Goal: Task Accomplishment & Management: Use online tool/utility

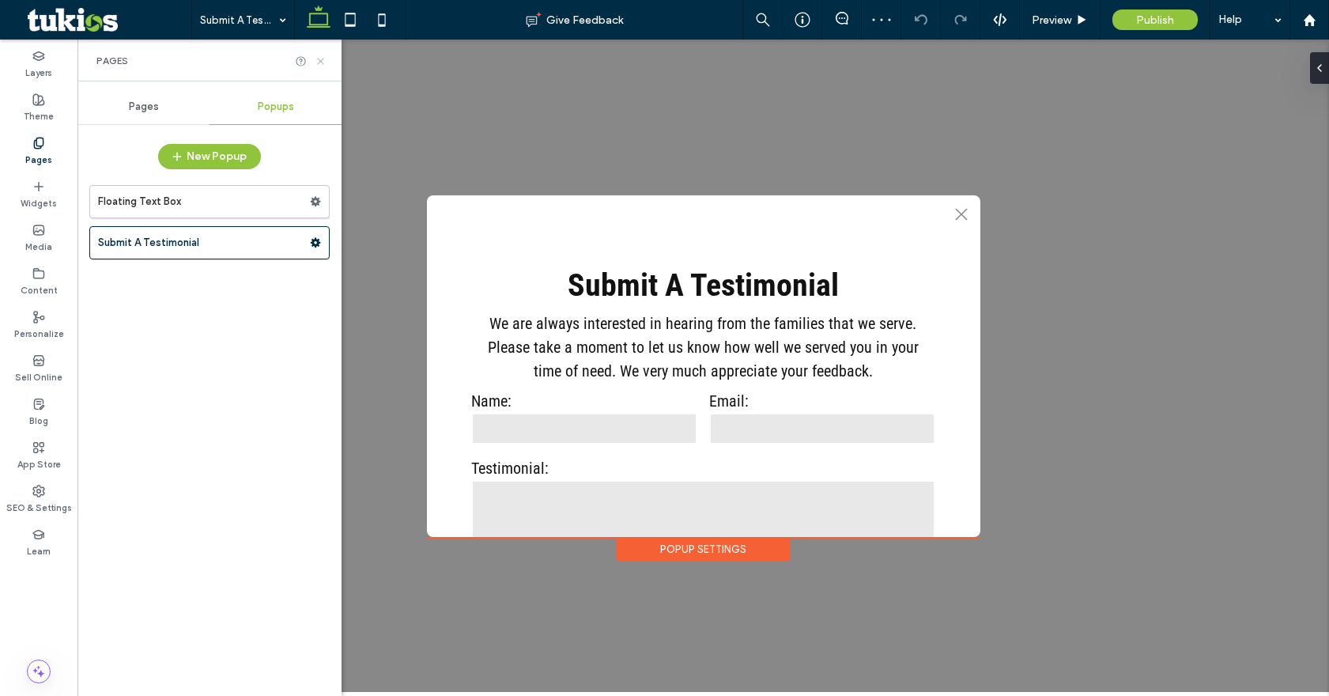
click at [323, 58] on use at bounding box center [320, 61] width 6 height 6
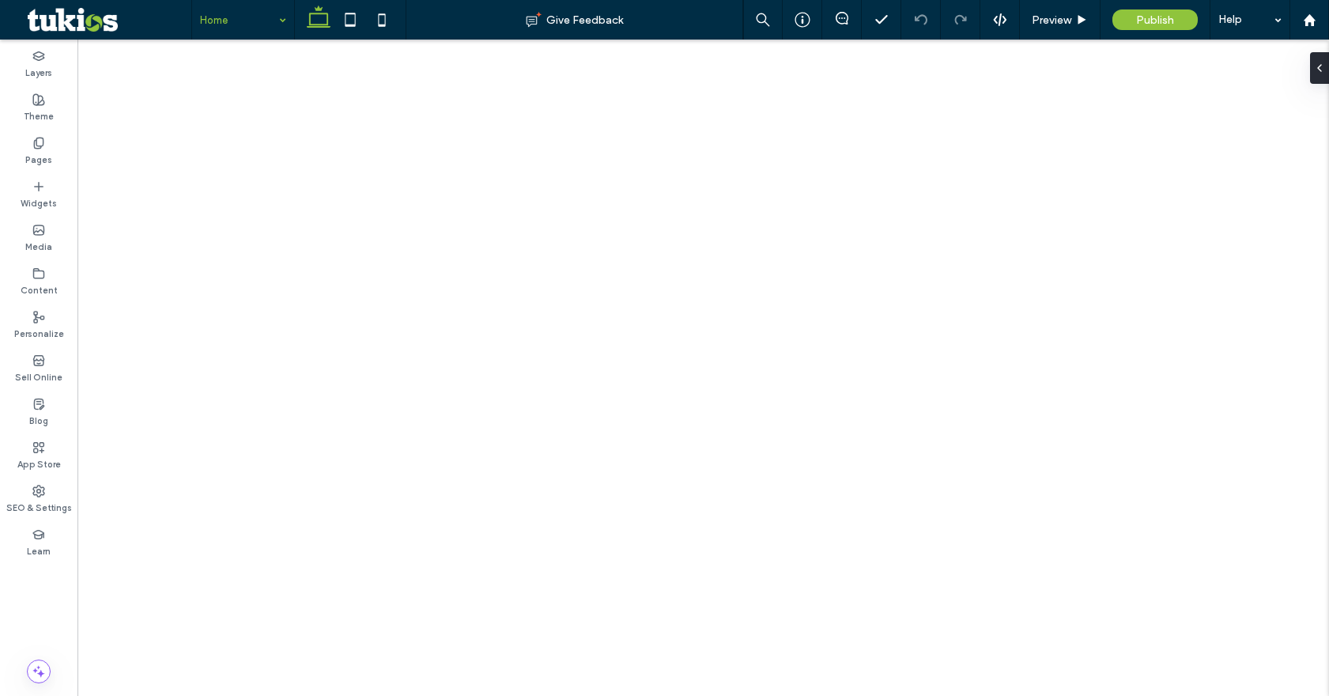
click at [1072, 22] on div at bounding box center [664, 348] width 1329 height 696
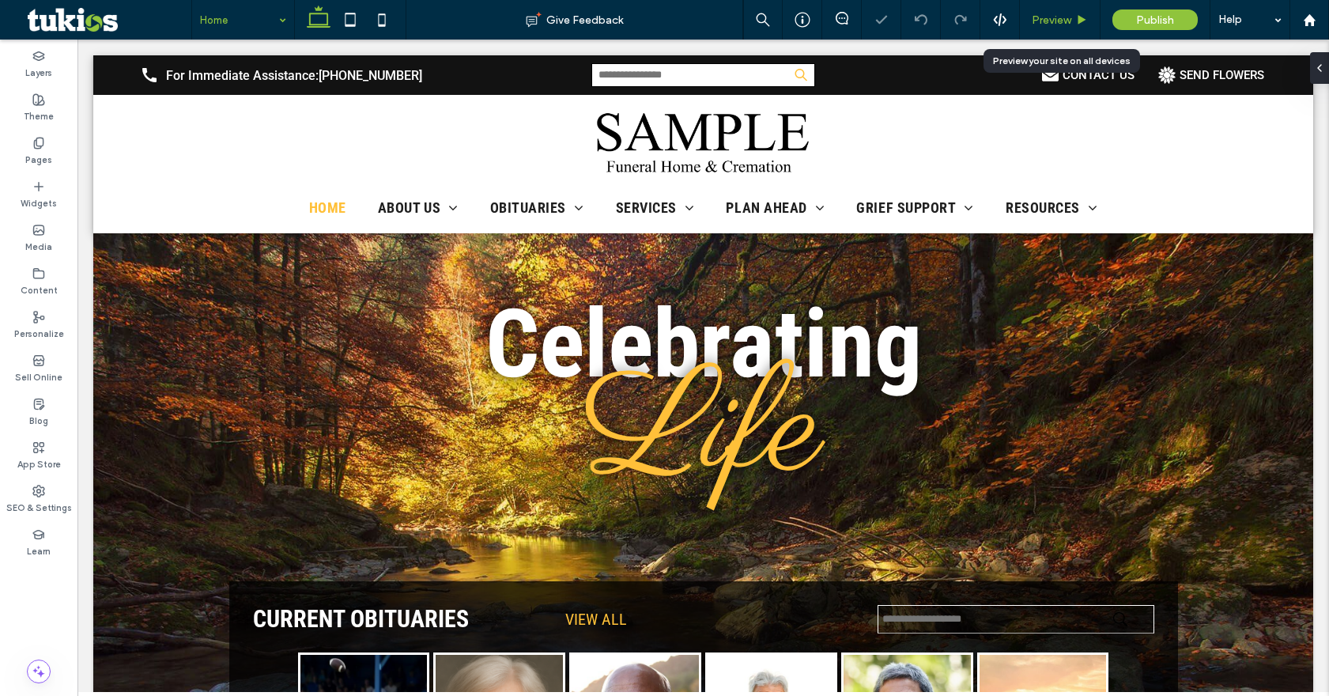
click at [1061, 17] on span "Preview" at bounding box center [1052, 19] width 40 height 13
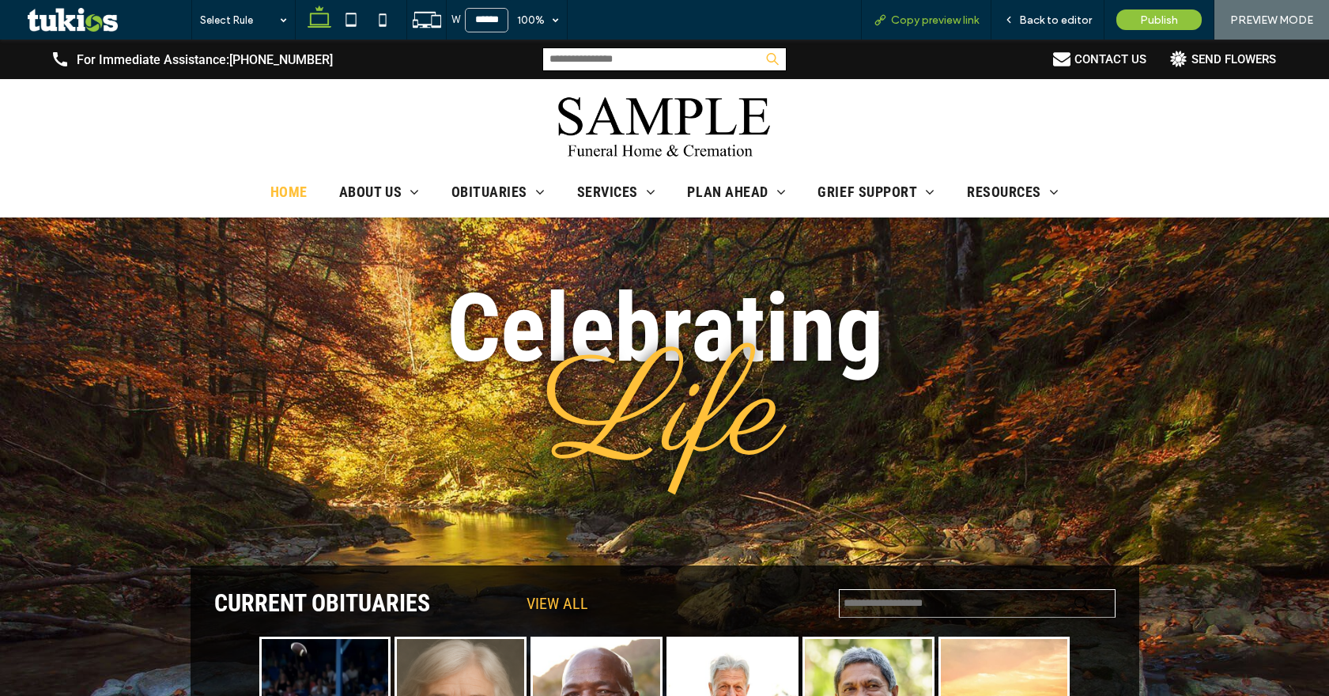
click at [978, 19] on span "Copy preview link" at bounding box center [935, 19] width 88 height 13
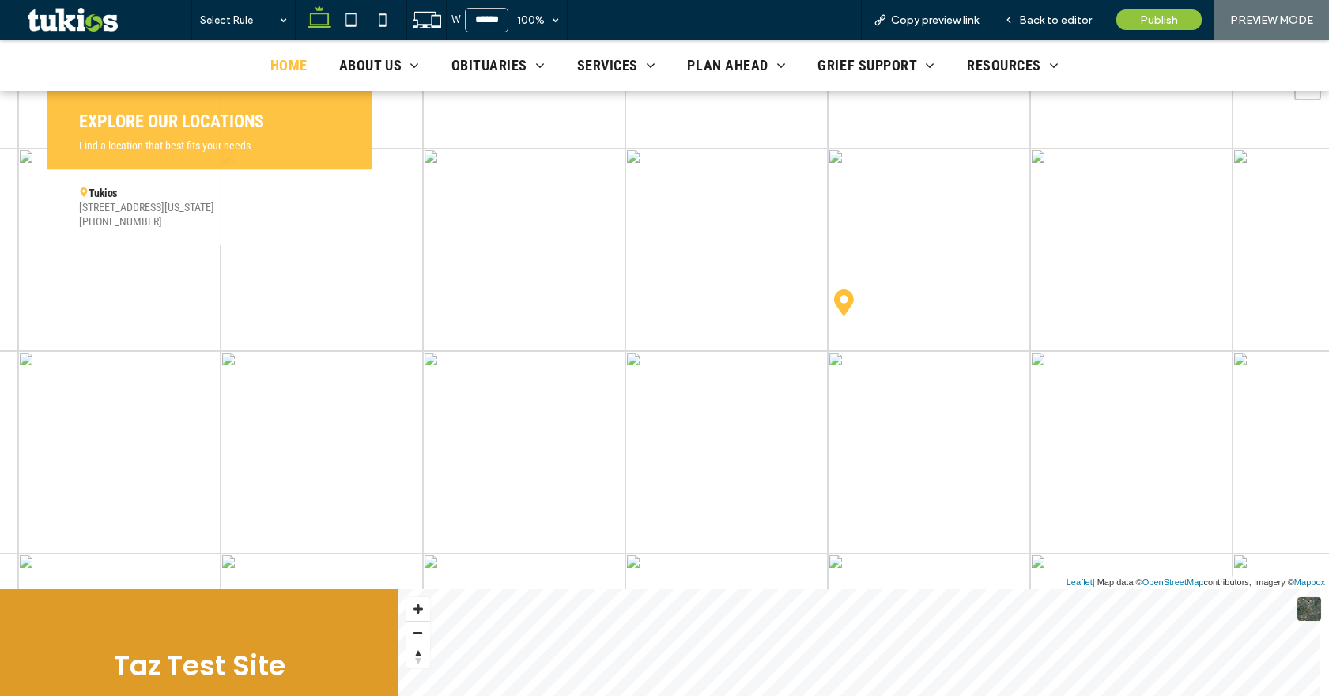
scroll to position [3005, 0]
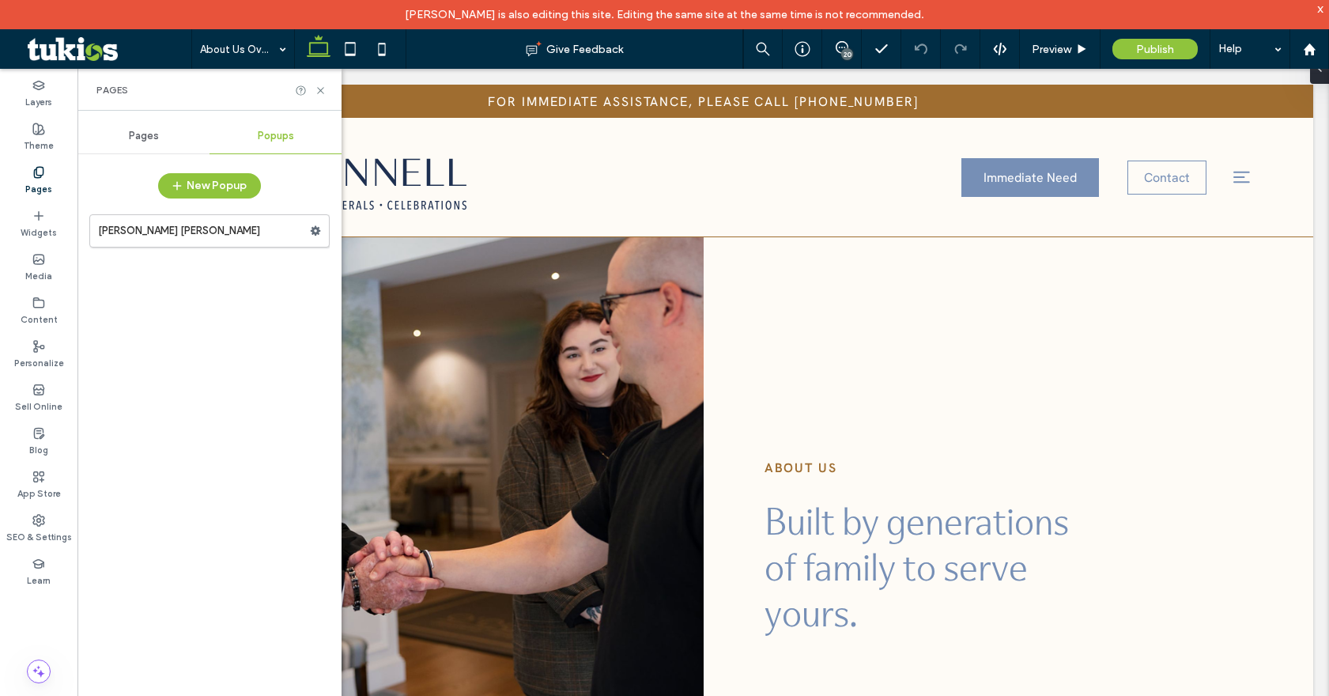
click at [319, 94] on icon at bounding box center [321, 91] width 12 height 12
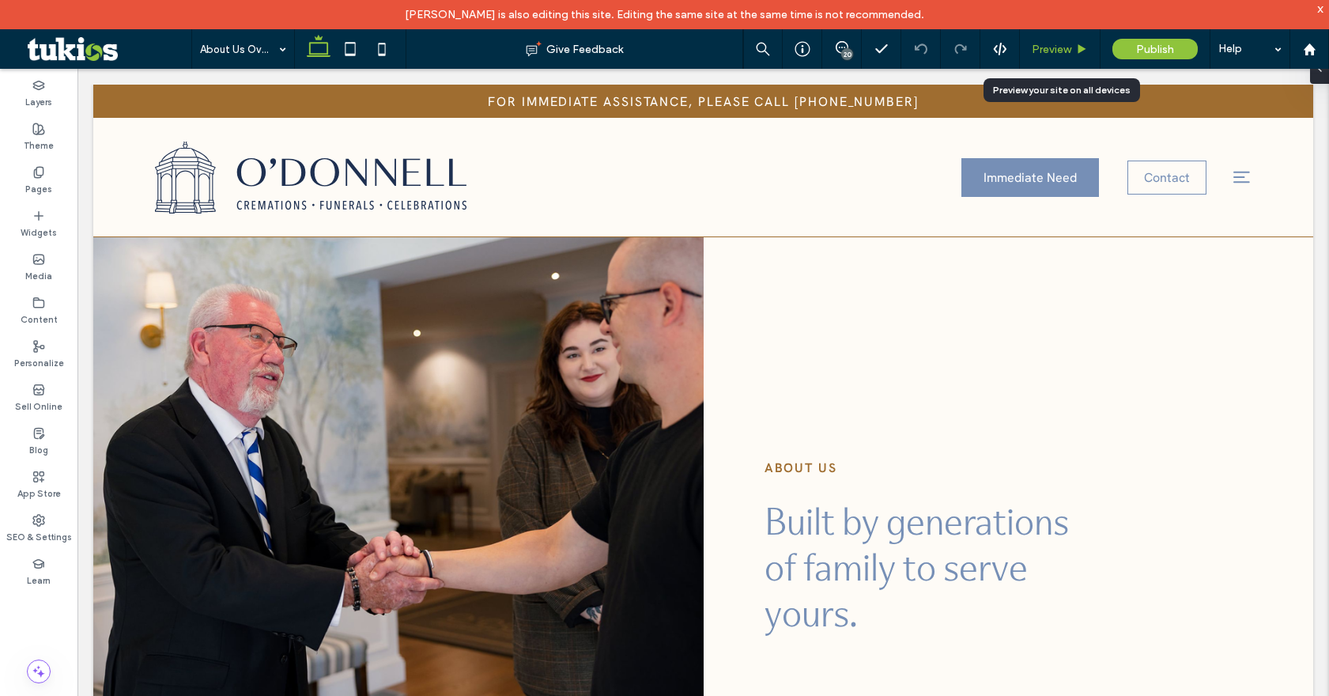
click at [1069, 41] on div "Preview" at bounding box center [1060, 49] width 81 height 40
click at [1057, 55] on span "Preview" at bounding box center [1052, 49] width 40 height 13
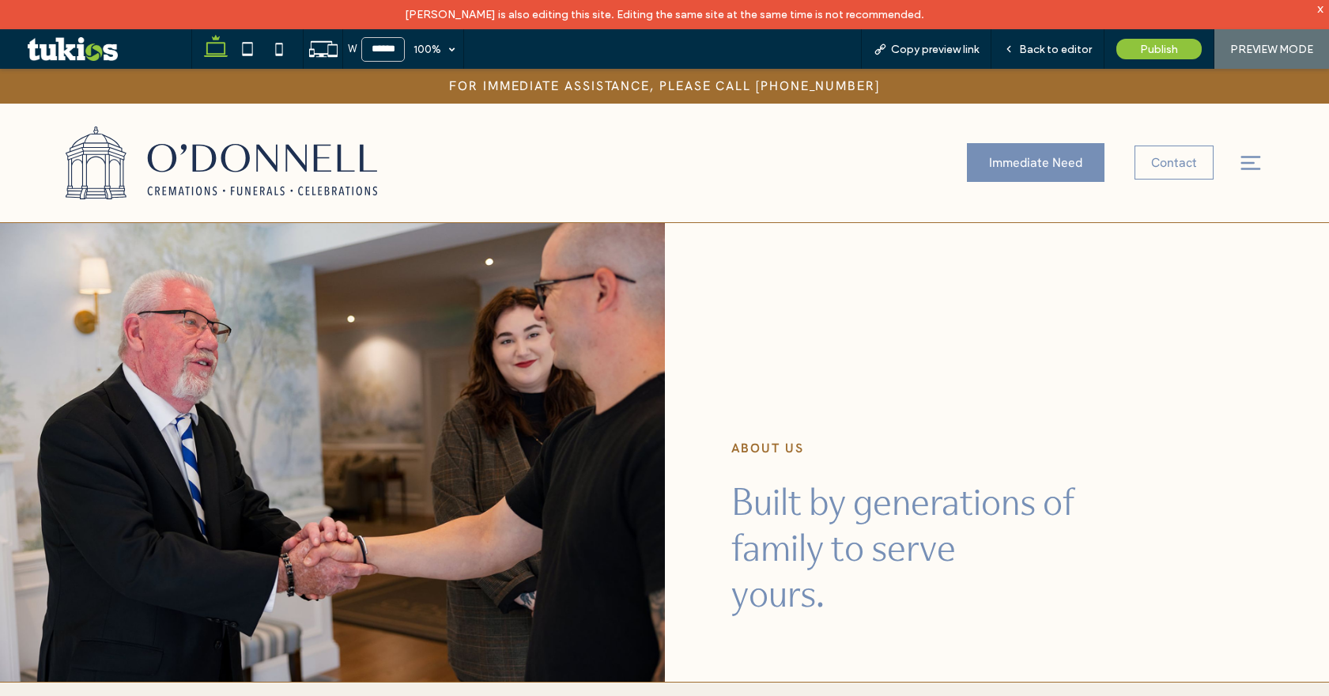
click at [1240, 164] on icon at bounding box center [1251, 163] width 24 height 24
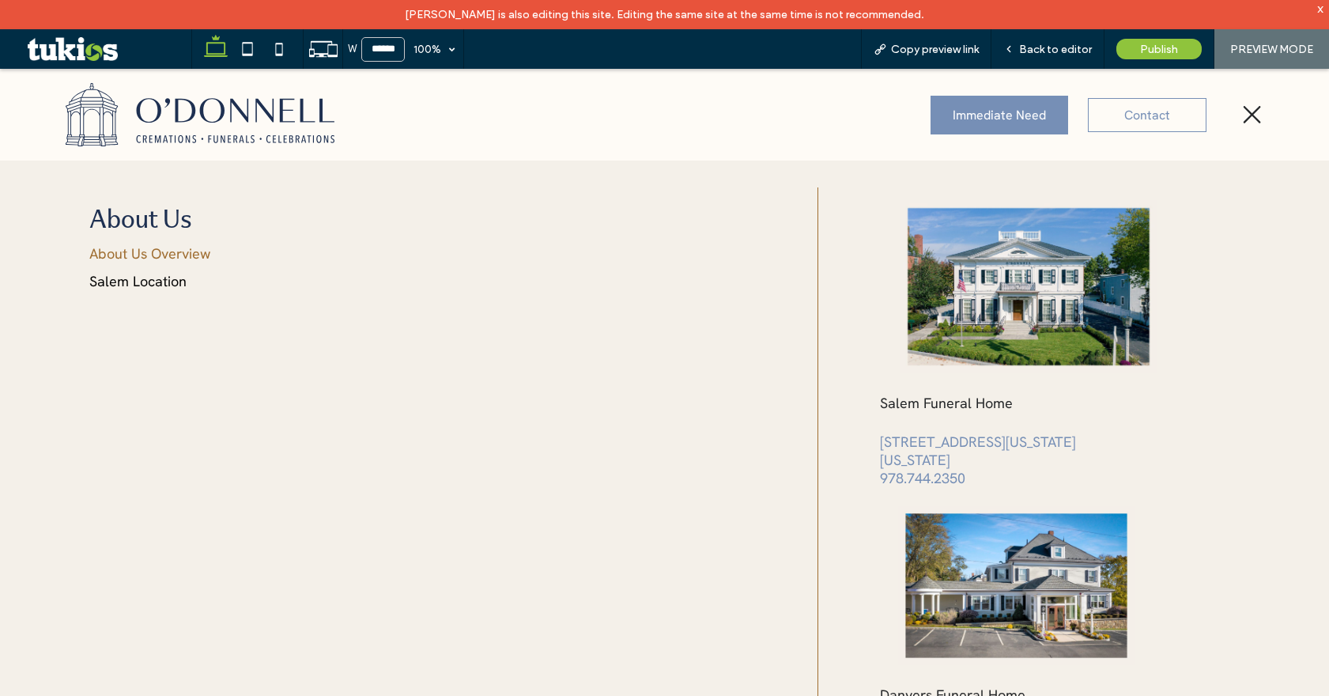
click at [119, 252] on link "About Us Overview" at bounding box center [188, 254] width 199 height 20
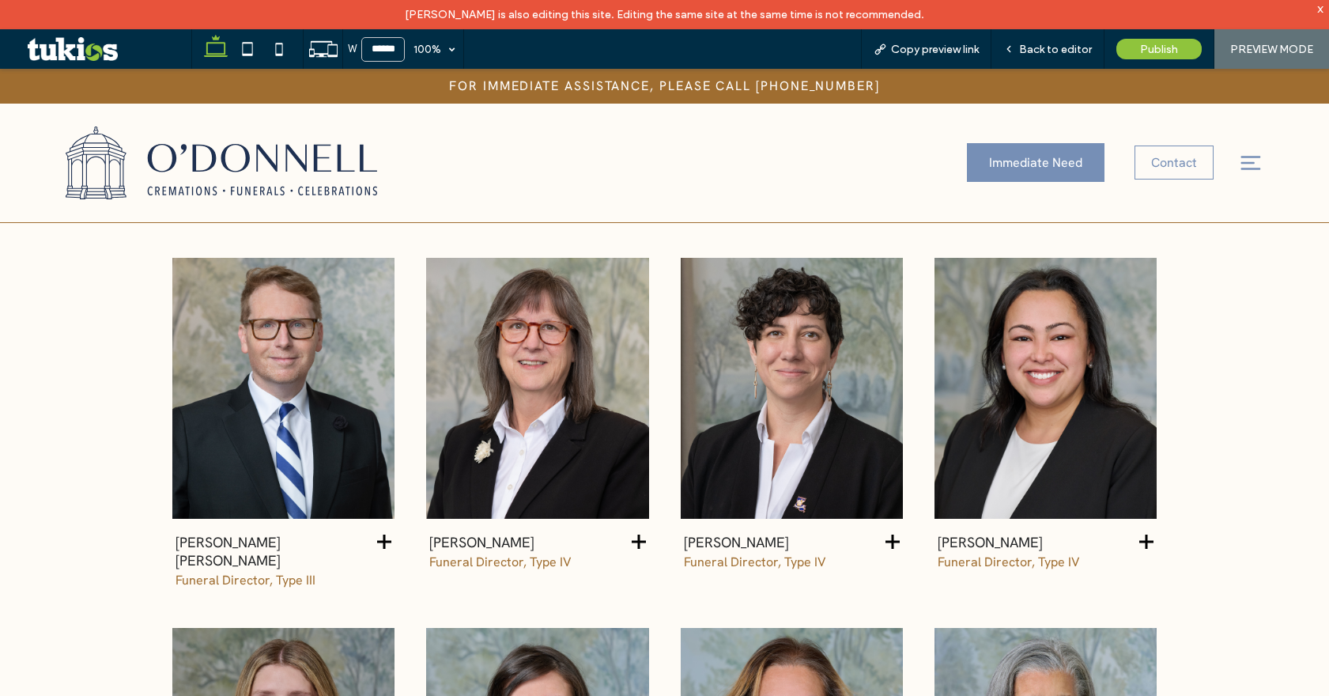
scroll to position [2056, 0]
click at [381, 538] on icon at bounding box center [384, 542] width 14 height 14
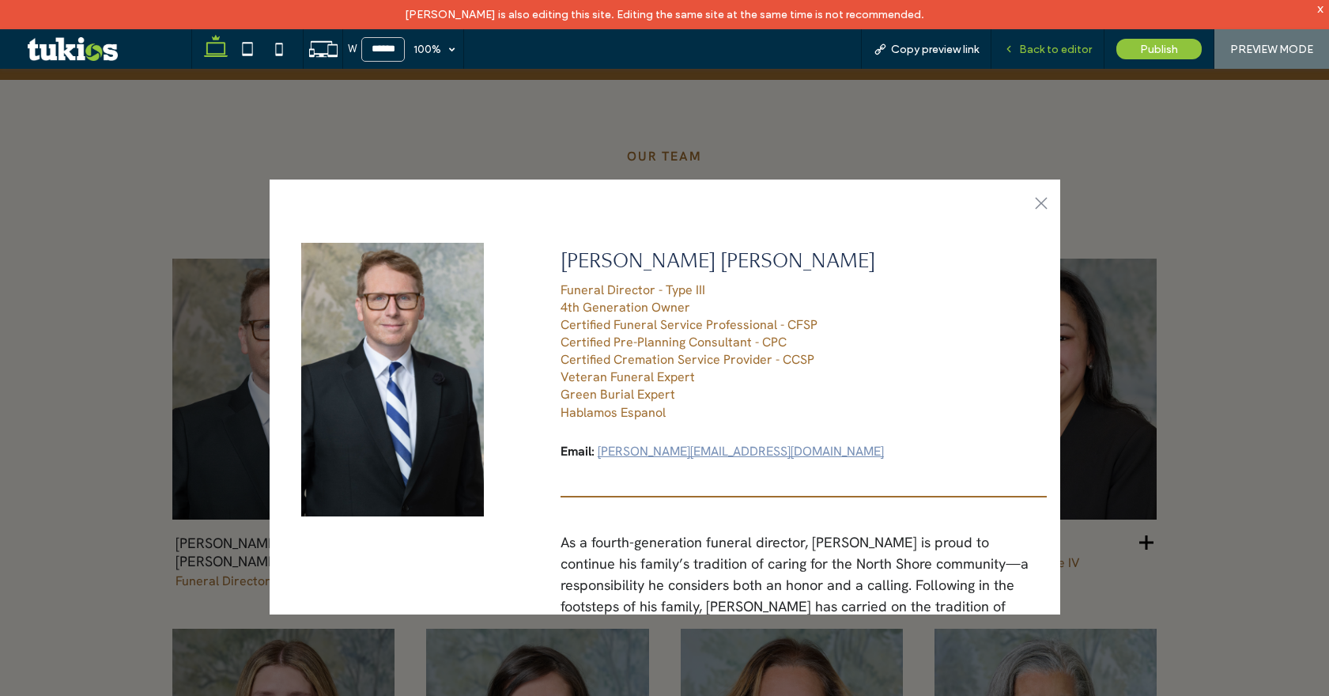
click at [1049, 51] on span "Back to editor" at bounding box center [1055, 49] width 73 height 13
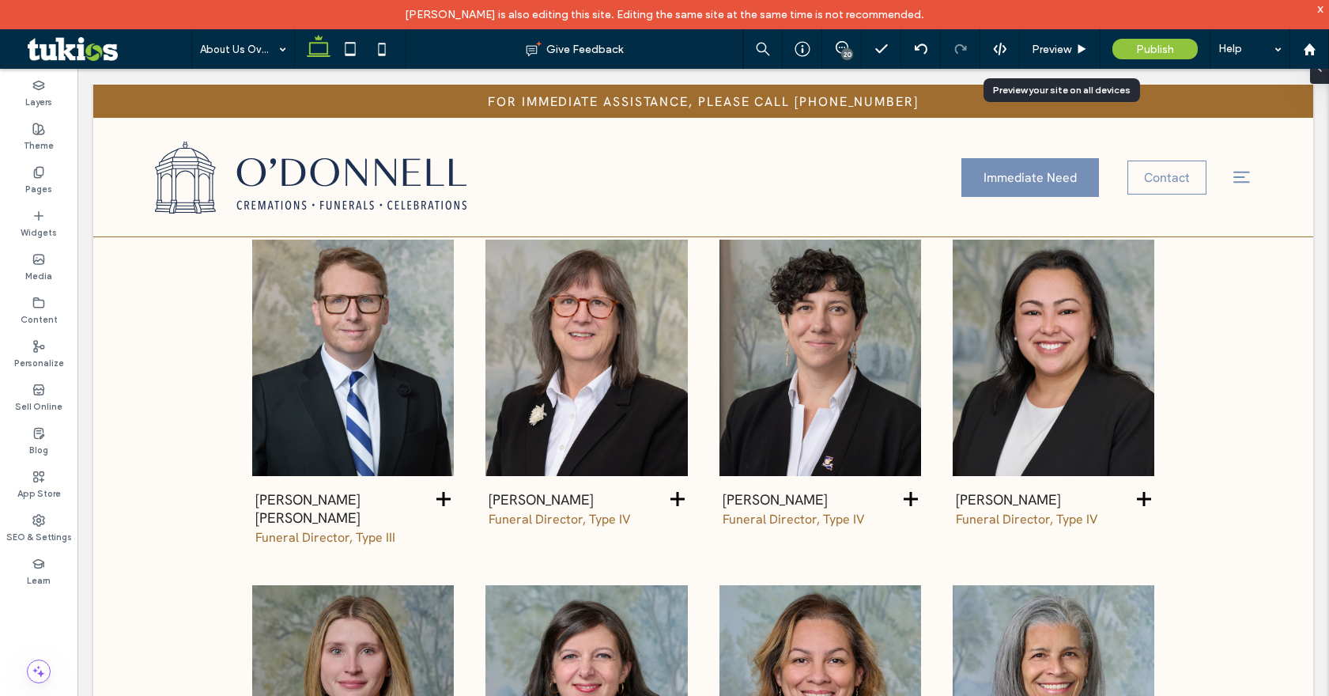
scroll to position [2067, 0]
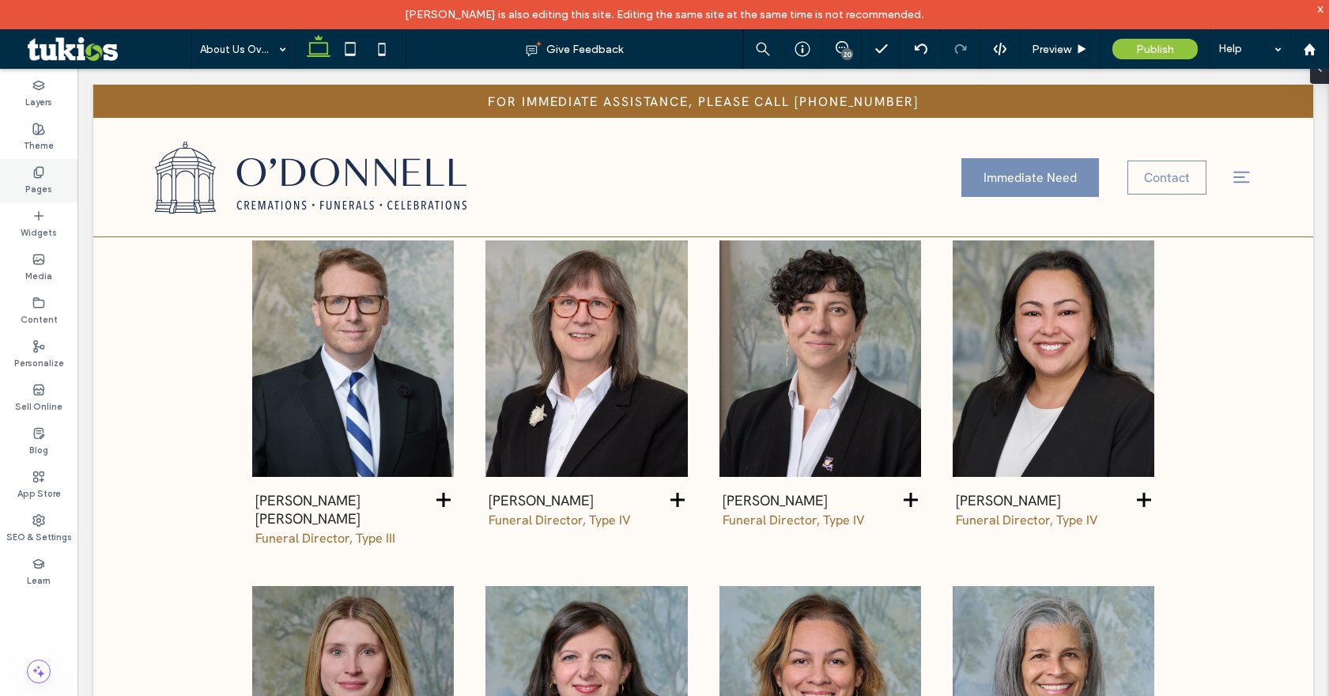
click at [21, 183] on div "Pages" at bounding box center [38, 180] width 77 height 43
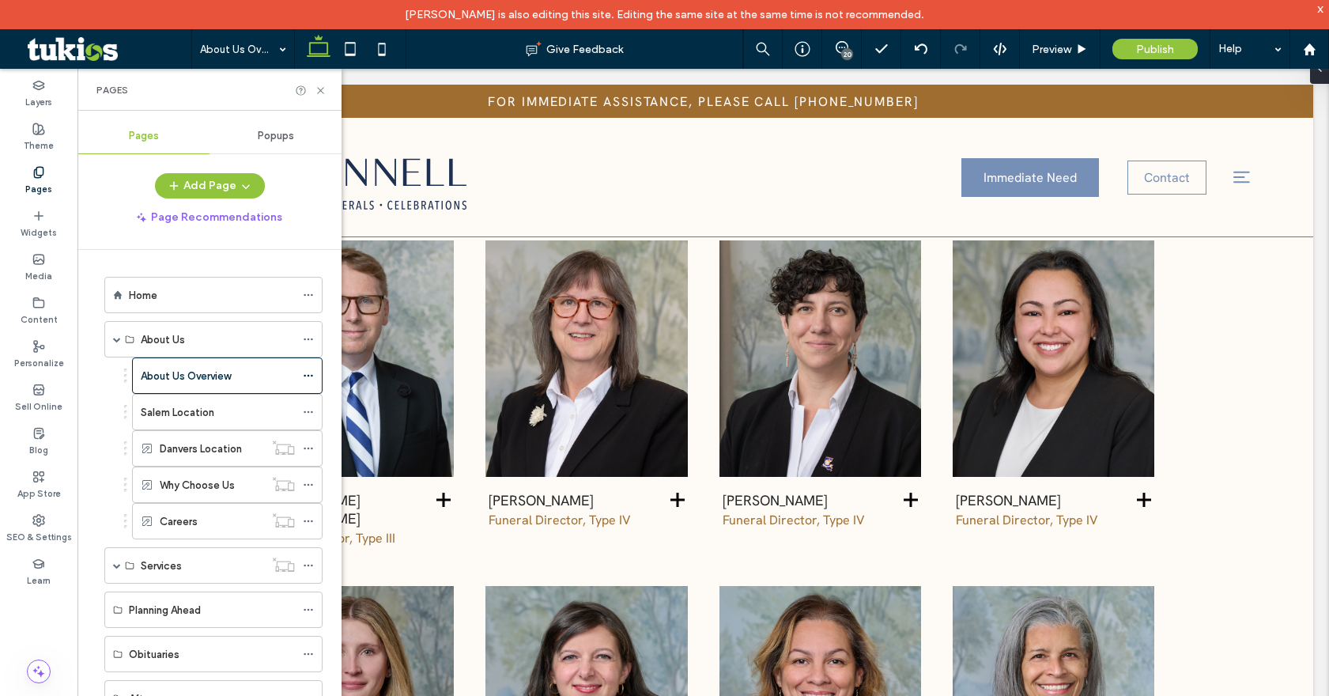
click at [286, 145] on div "Popups" at bounding box center [276, 136] width 132 height 35
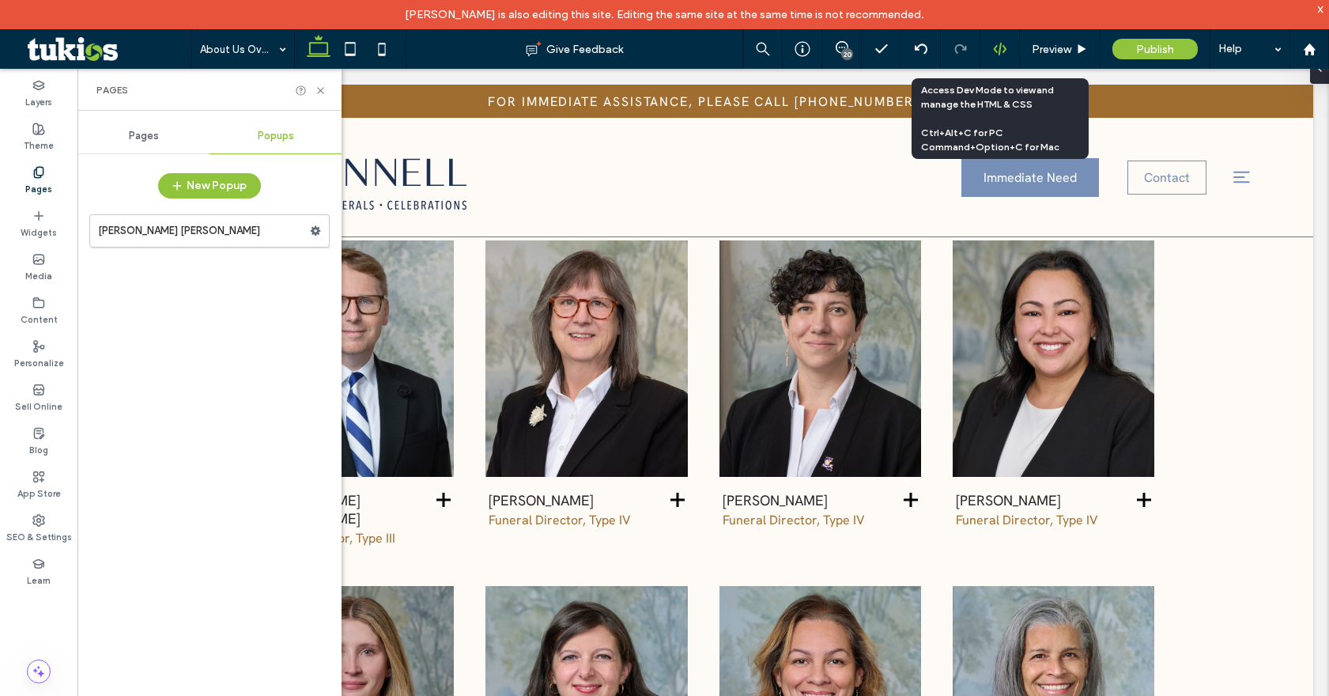
click at [992, 47] on div at bounding box center [999, 49] width 39 height 14
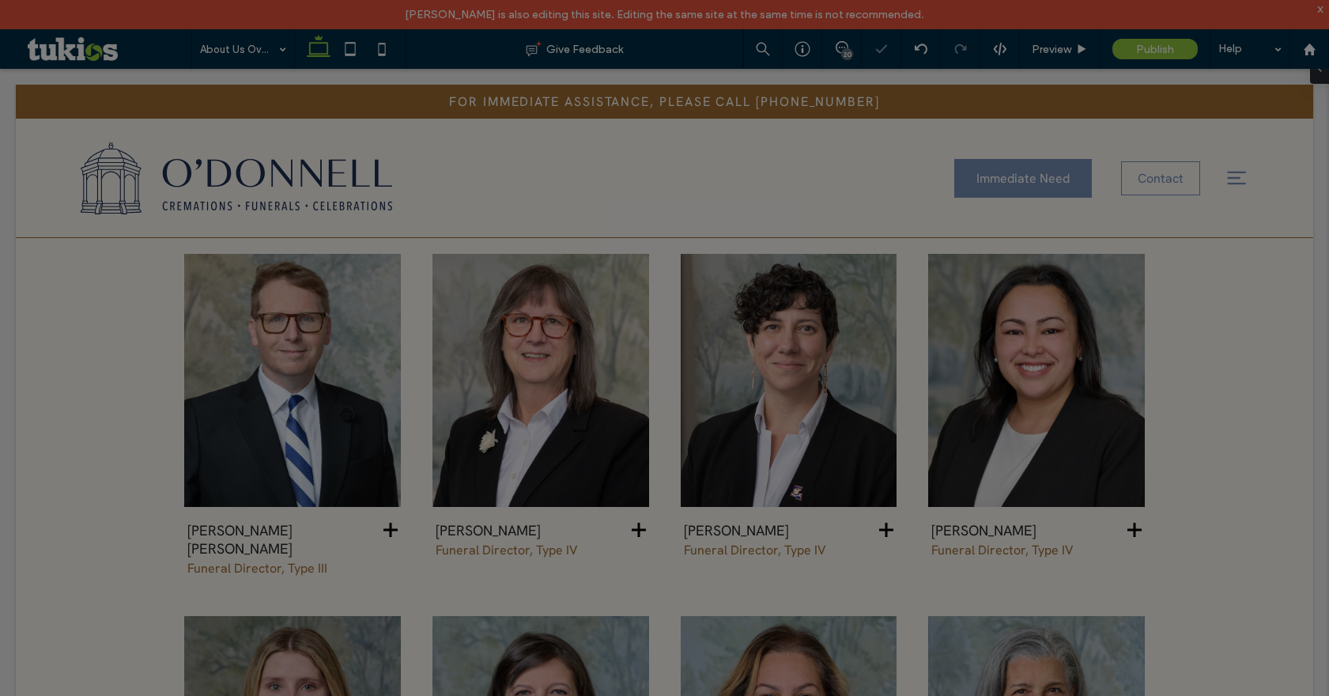
scroll to position [0, 0]
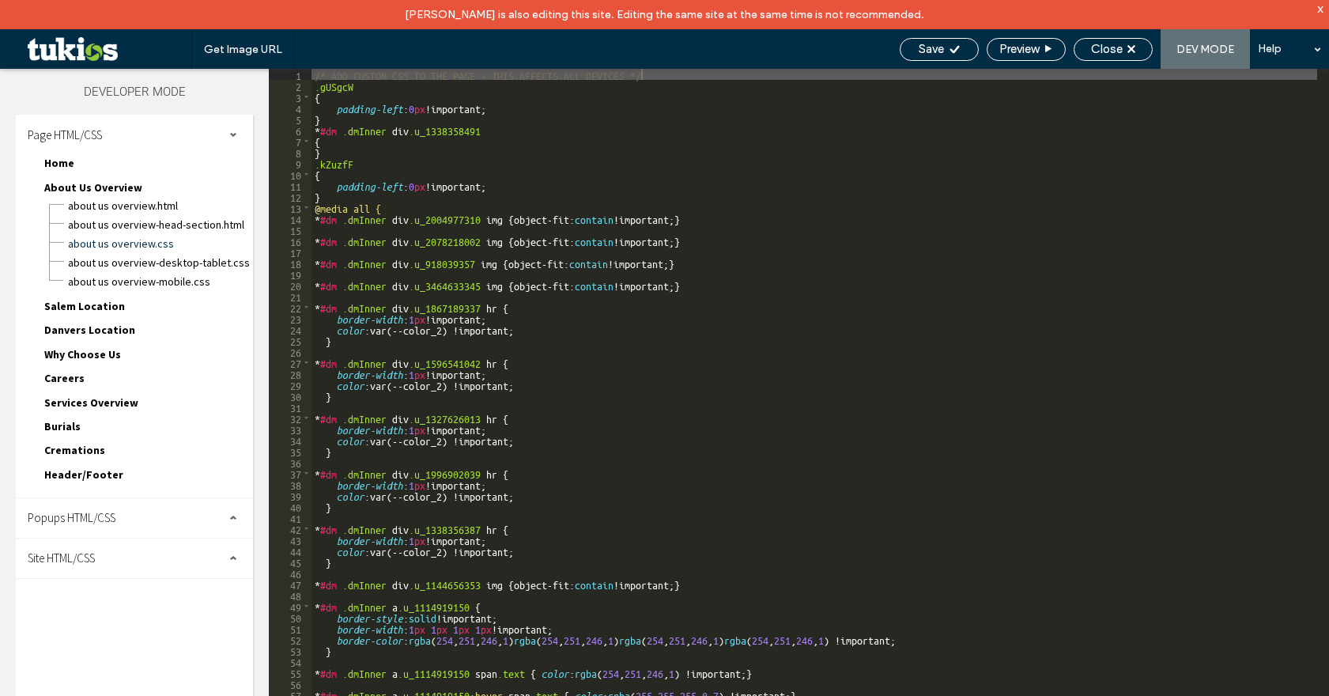
click at [99, 512] on span "Popups HTML/CSS" at bounding box center [72, 517] width 88 height 15
click at [114, 542] on span "[PERSON_NAME] [PERSON_NAME]" at bounding box center [129, 546] width 170 height 14
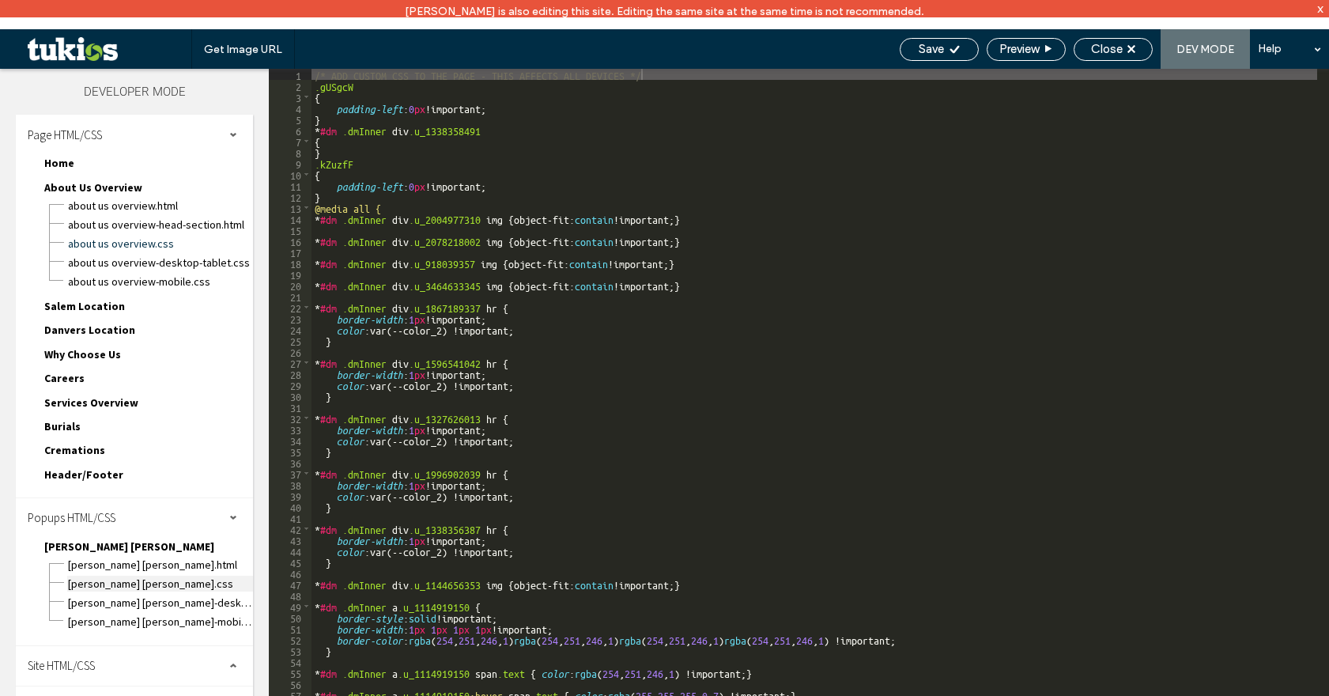
click at [143, 584] on span "[PERSON_NAME] [PERSON_NAME].css" at bounding box center [160, 584] width 186 height 16
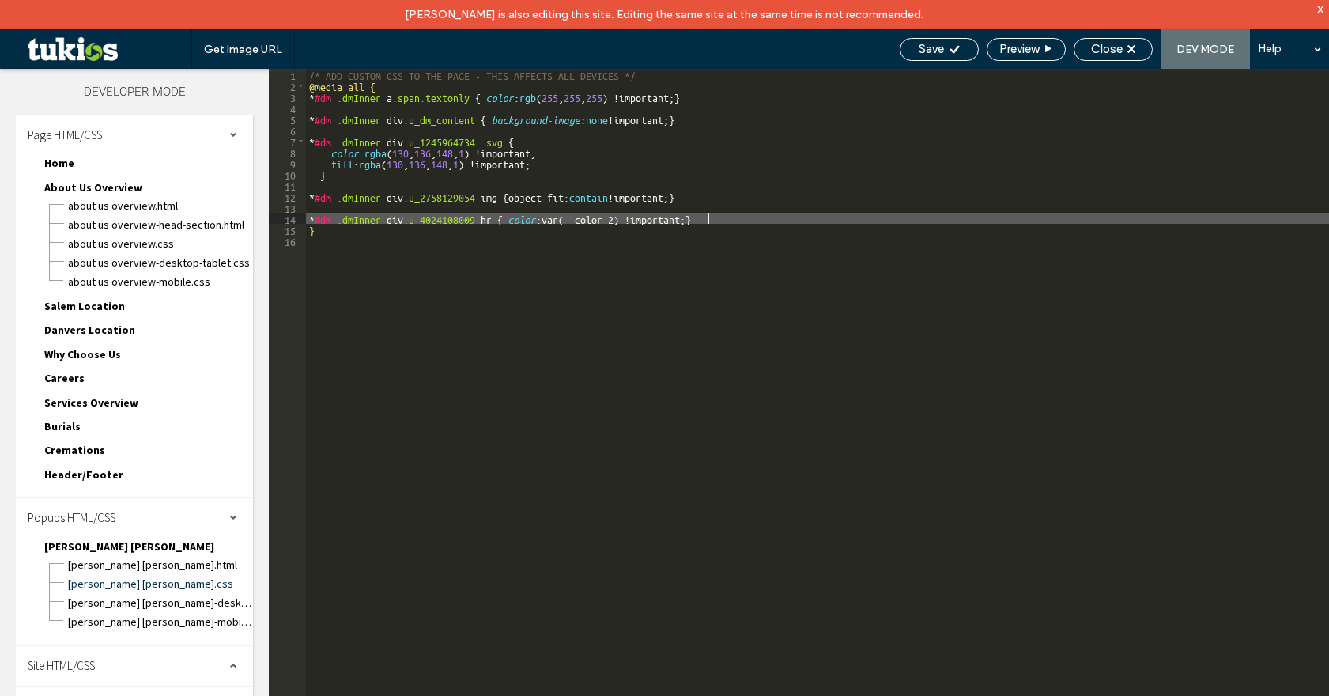
click at [720, 222] on div "/* ADD CUSTOM CSS TO THE PAGE - THIS AFFECTS ALL DEVICES */ @media all { * #dm …" at bounding box center [817, 408] width 1023 height 678
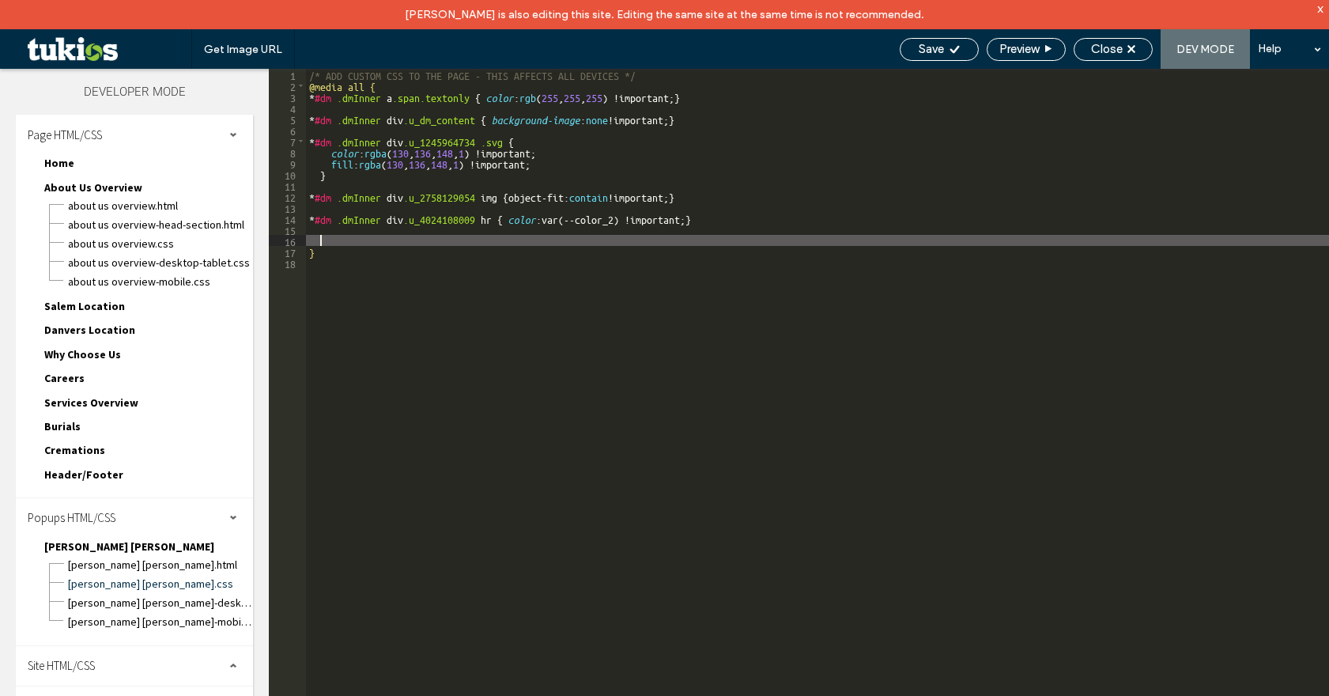
paste textarea
drag, startPoint x: 592, startPoint y: 239, endPoint x: 609, endPoint y: 251, distance: 20.4
click at [592, 239] on div "/* ADD CUSTOM CSS TO THE PAGE - THIS AFFECTS ALL DEVICES */ @media all { * #dm …" at bounding box center [817, 408] width 1023 height 678
paste textarea
type textarea "**"
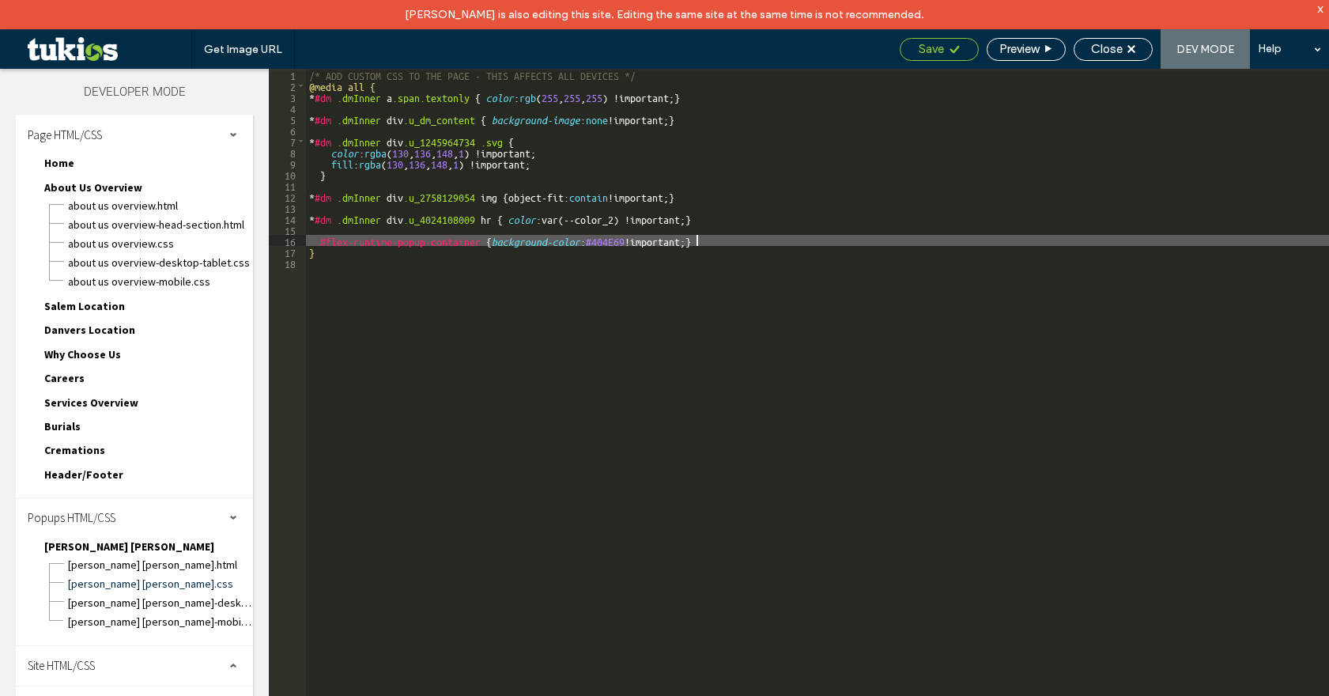
click at [952, 55] on icon at bounding box center [955, 49] width 12 height 12
click at [1116, 48] on span "Close" at bounding box center [1107, 49] width 32 height 14
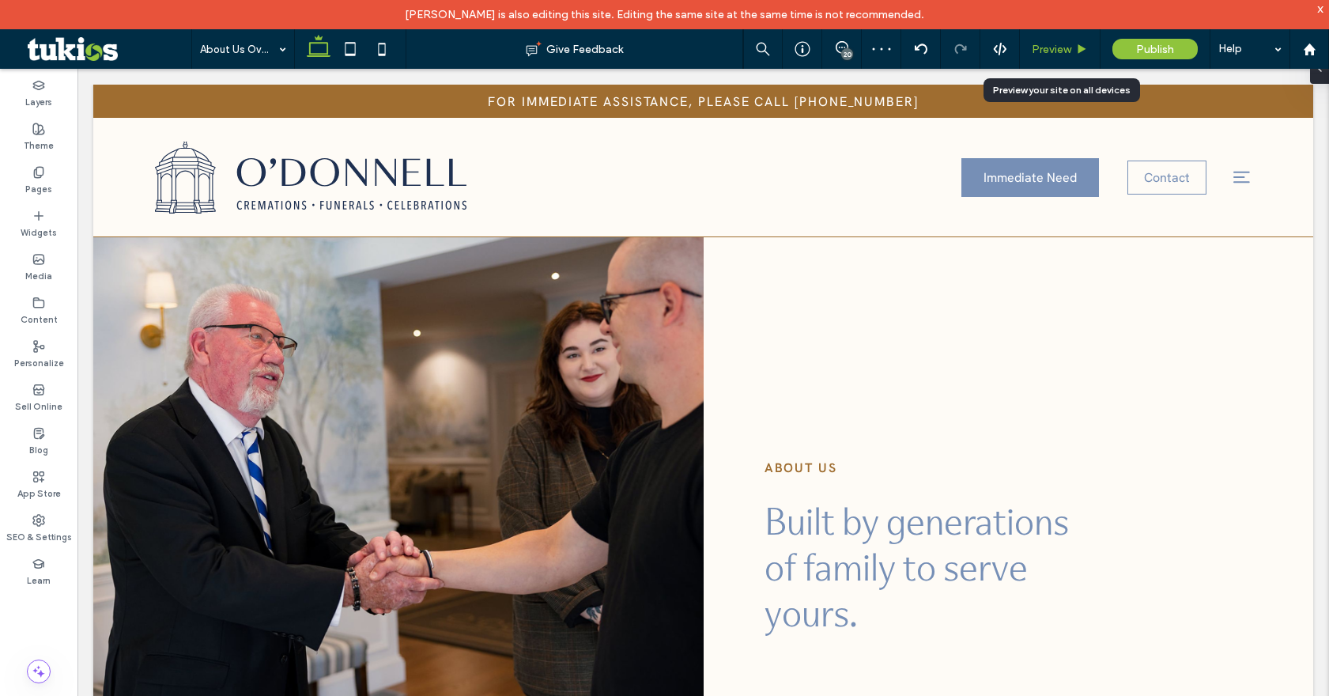
click at [1063, 53] on span "Preview" at bounding box center [1052, 49] width 40 height 13
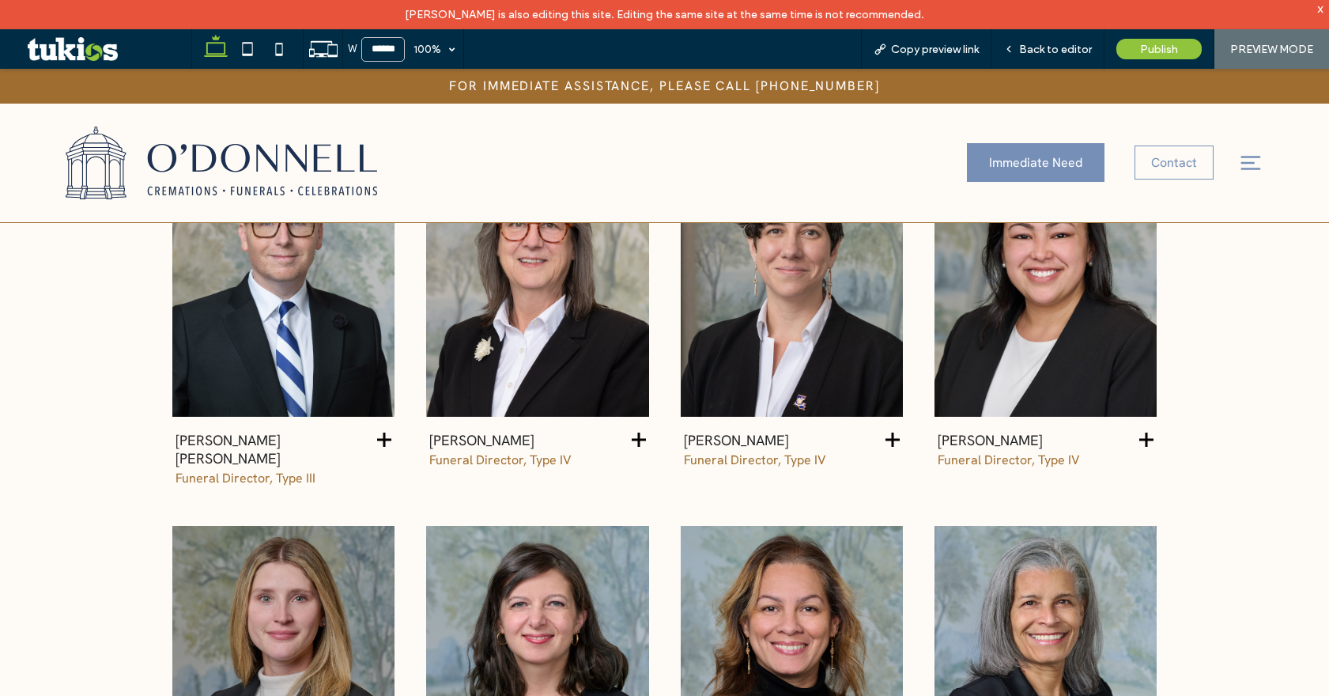
scroll to position [2214, 0]
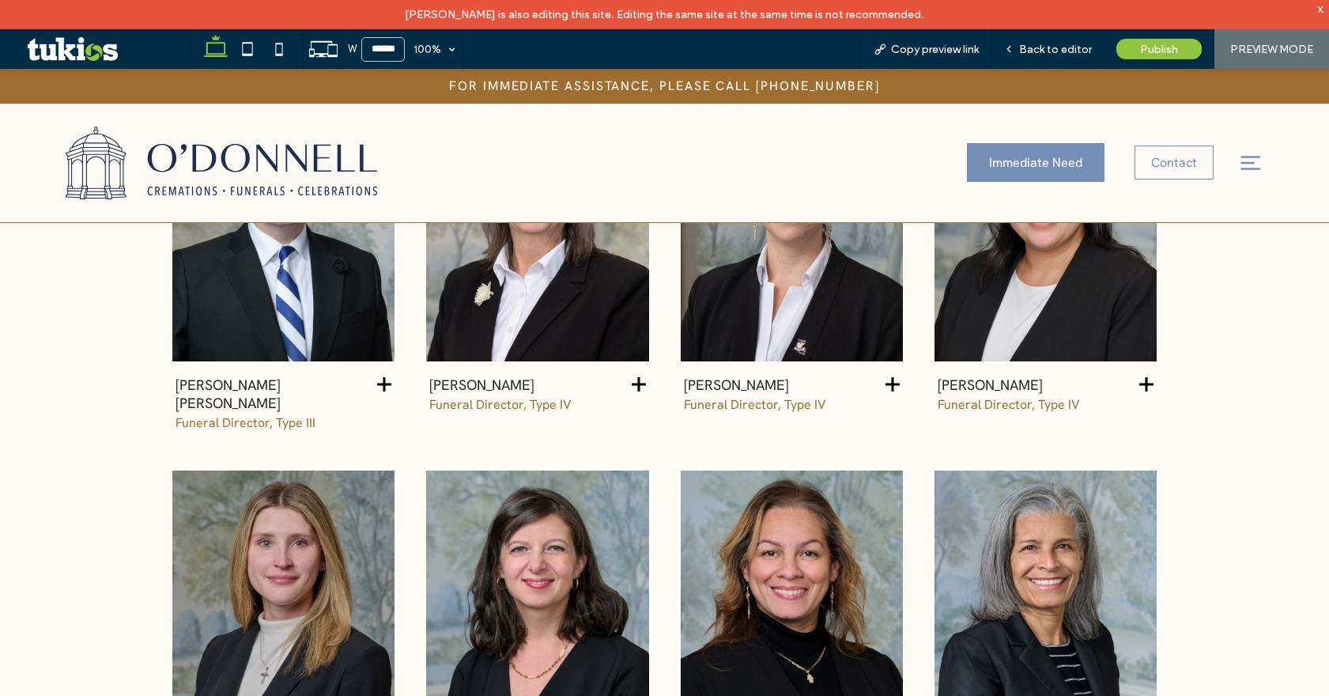
click at [380, 380] on icon at bounding box center [384, 384] width 14 height 14
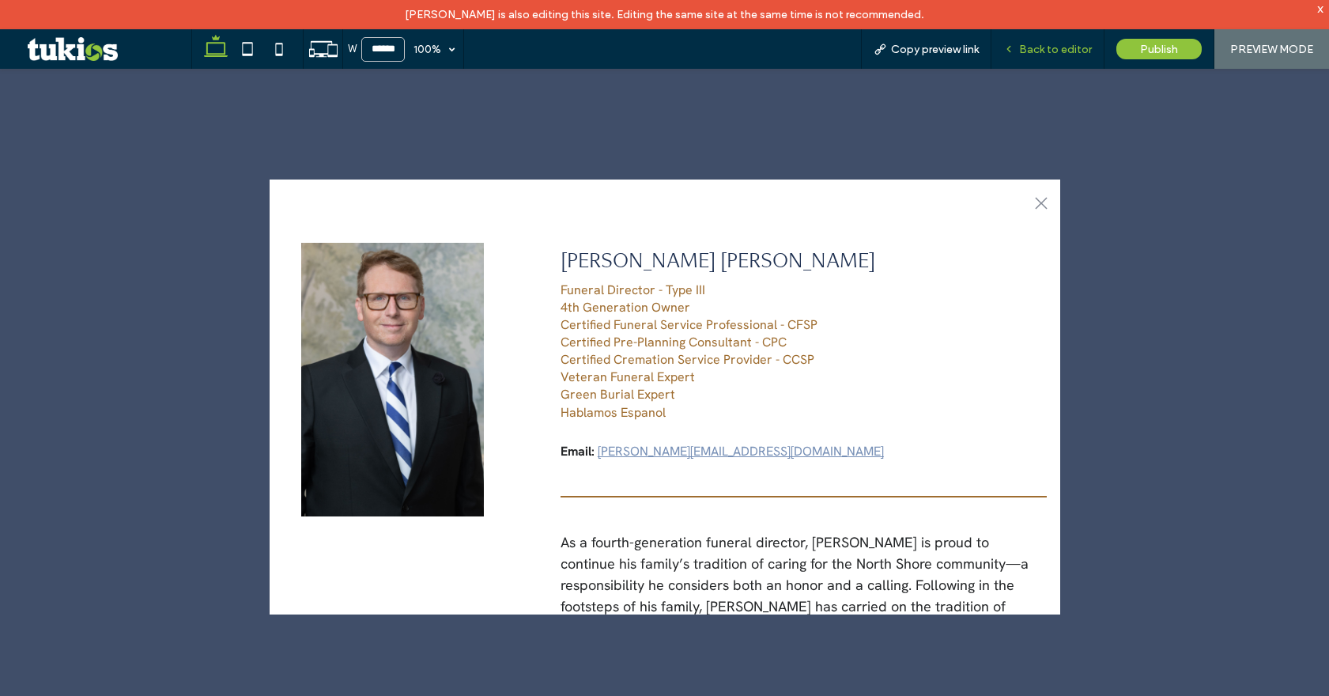
click at [1069, 46] on span "Back to editor" at bounding box center [1055, 49] width 73 height 13
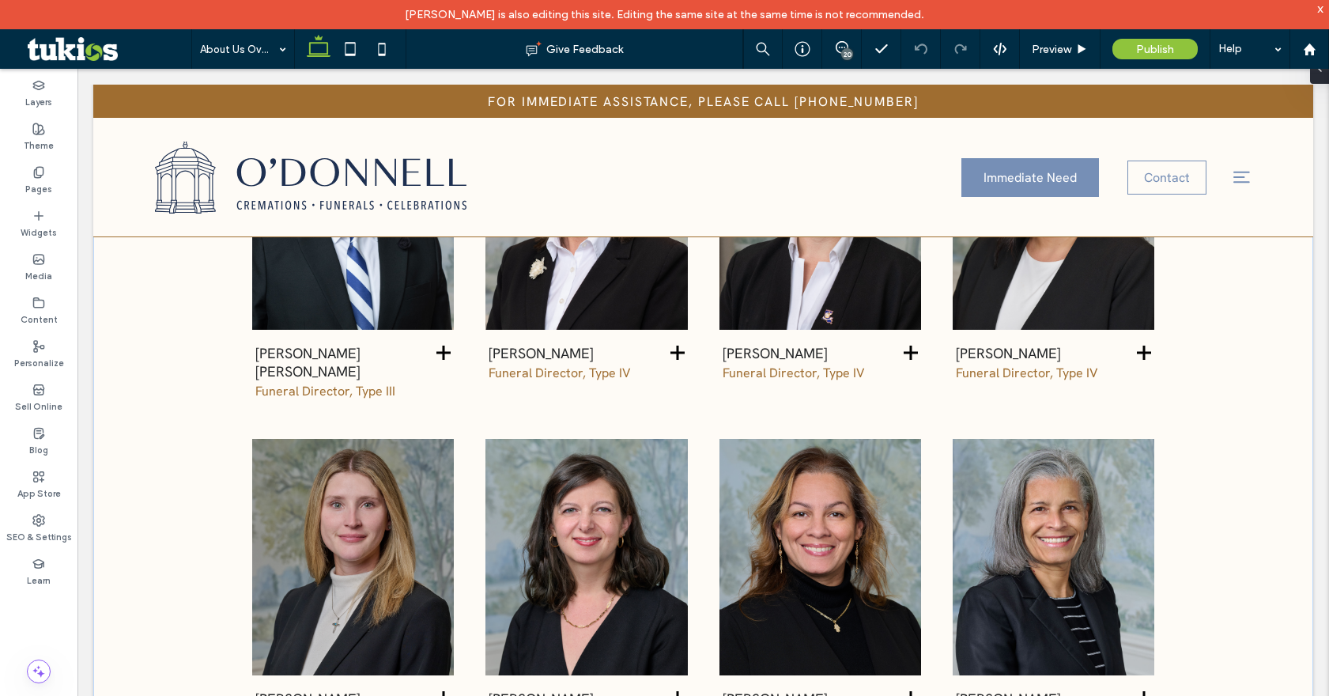
scroll to position [2208, 0]
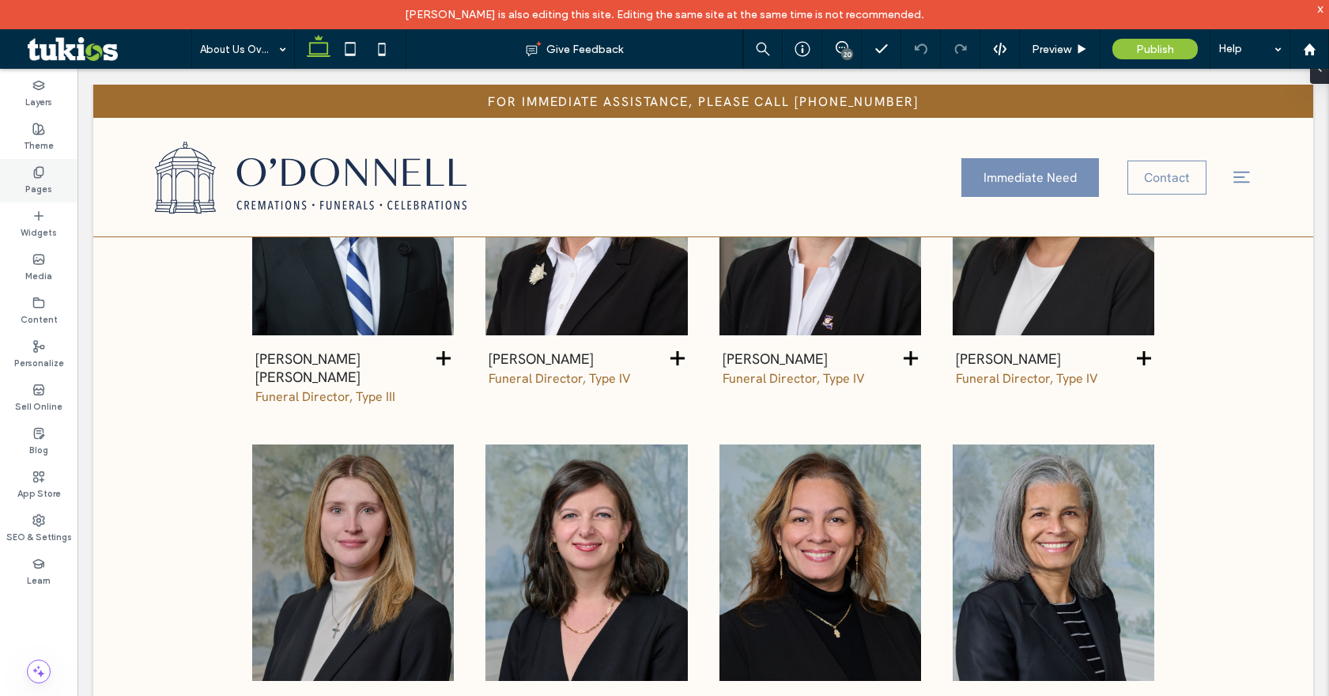
click at [39, 179] on label "Pages" at bounding box center [38, 187] width 27 height 17
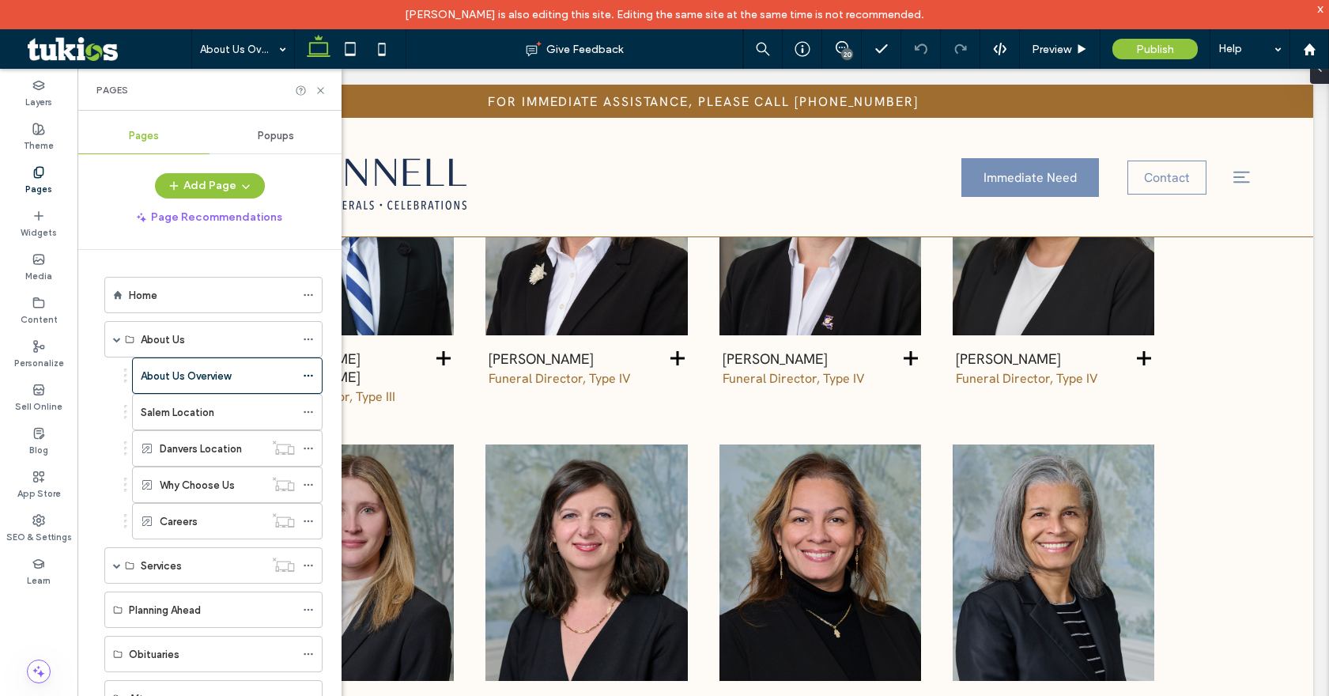
click at [277, 134] on span "Popups" at bounding box center [276, 136] width 36 height 13
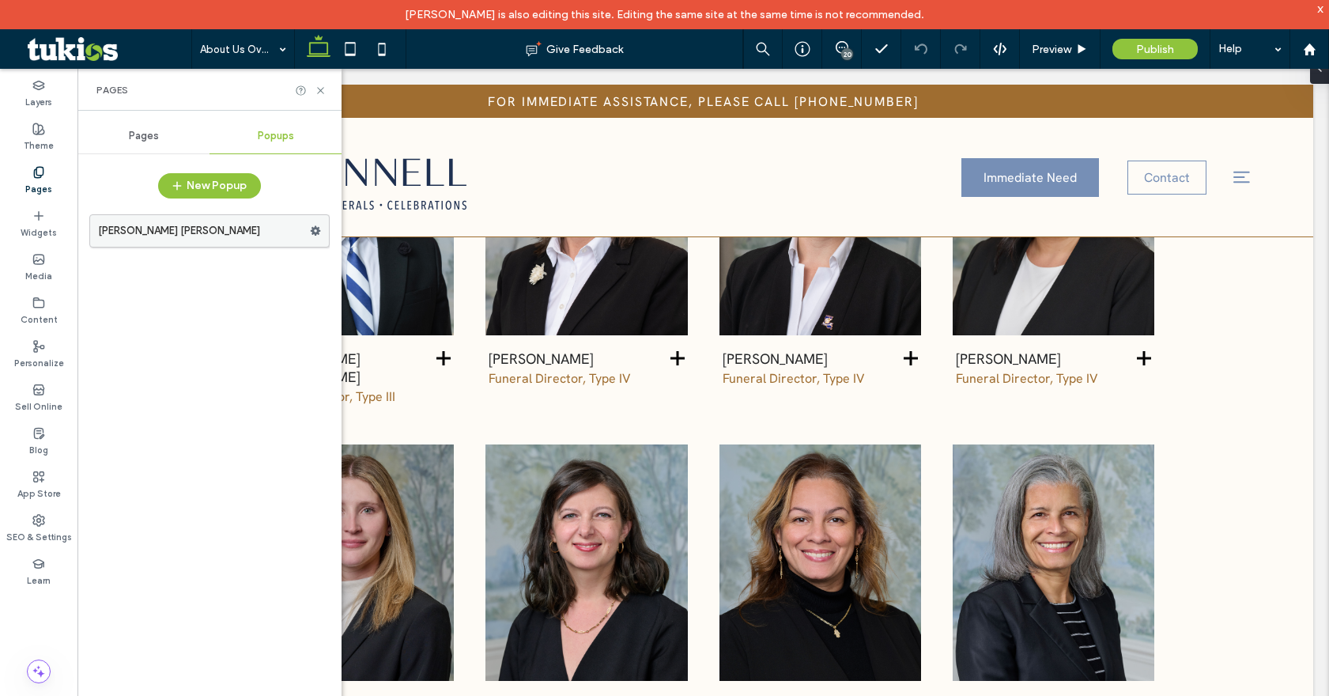
click at [313, 230] on use at bounding box center [316, 230] width 10 height 9
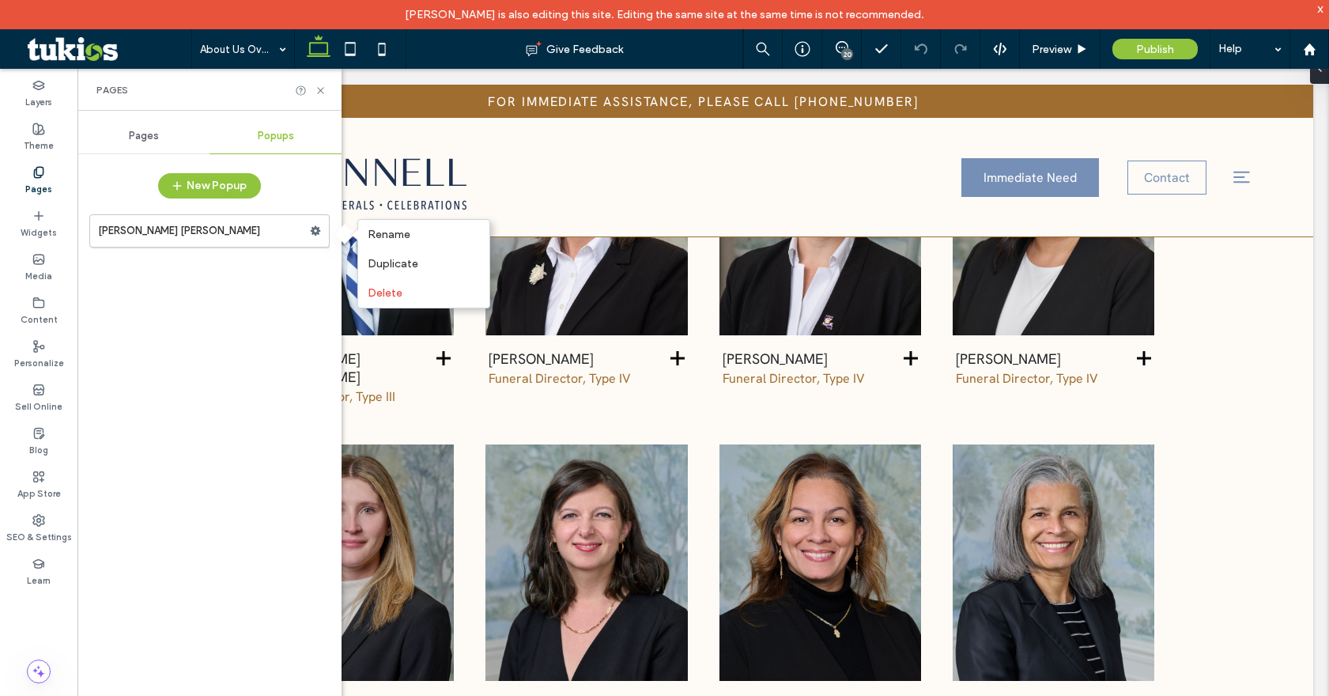
click at [181, 346] on div "[PERSON_NAME] [PERSON_NAME]" at bounding box center [209, 461] width 240 height 511
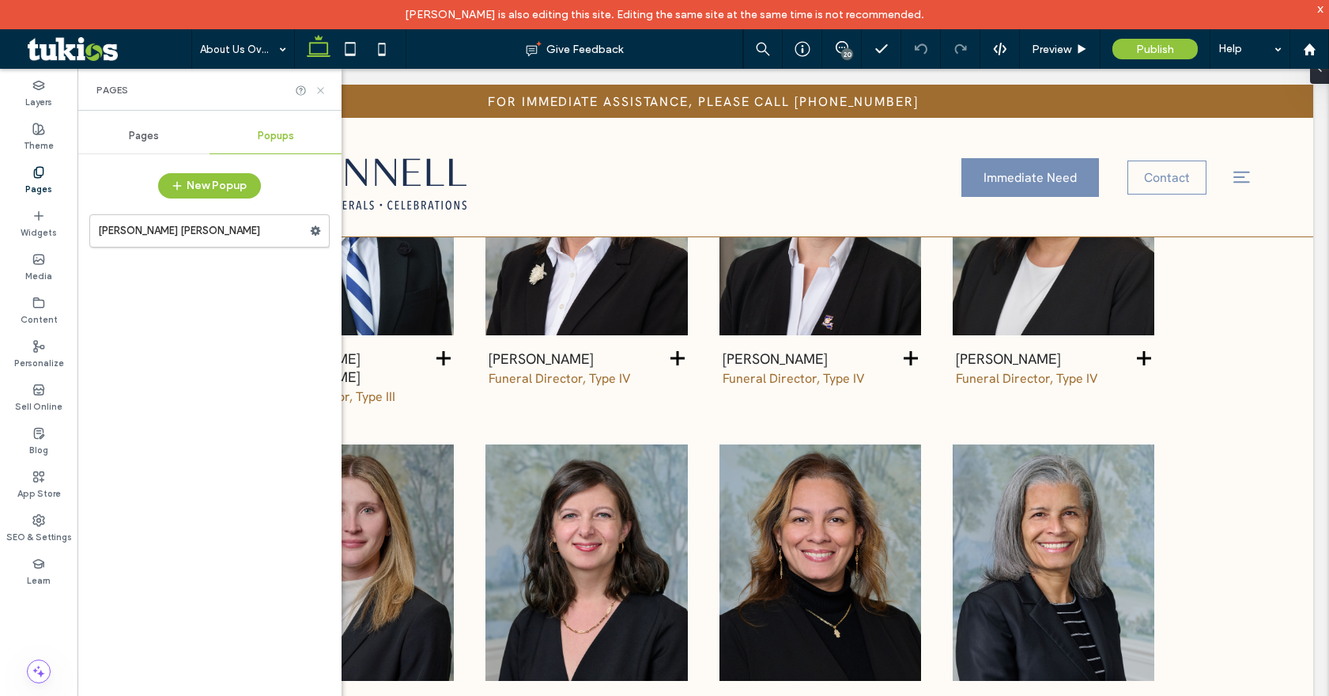
drag, startPoint x: 319, startPoint y: 93, endPoint x: 1057, endPoint y: 442, distance: 816.0
click at [319, 93] on icon at bounding box center [321, 91] width 12 height 12
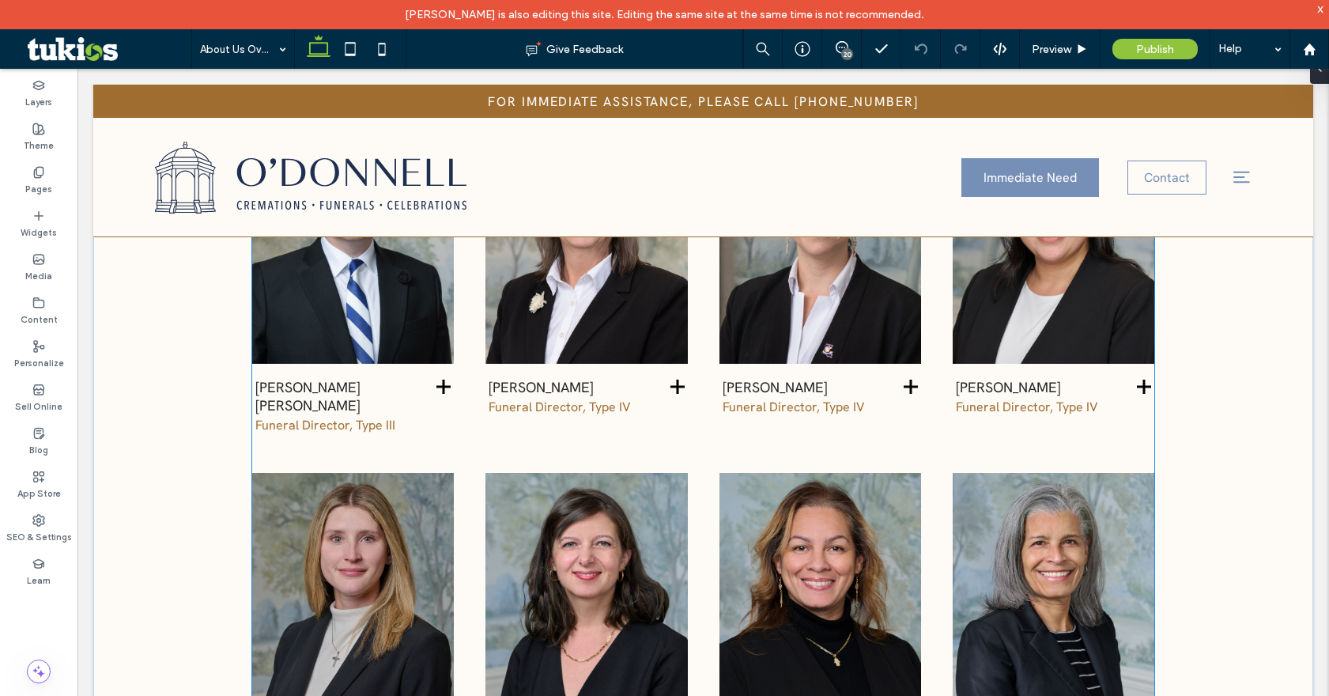
scroll to position [2050, 0]
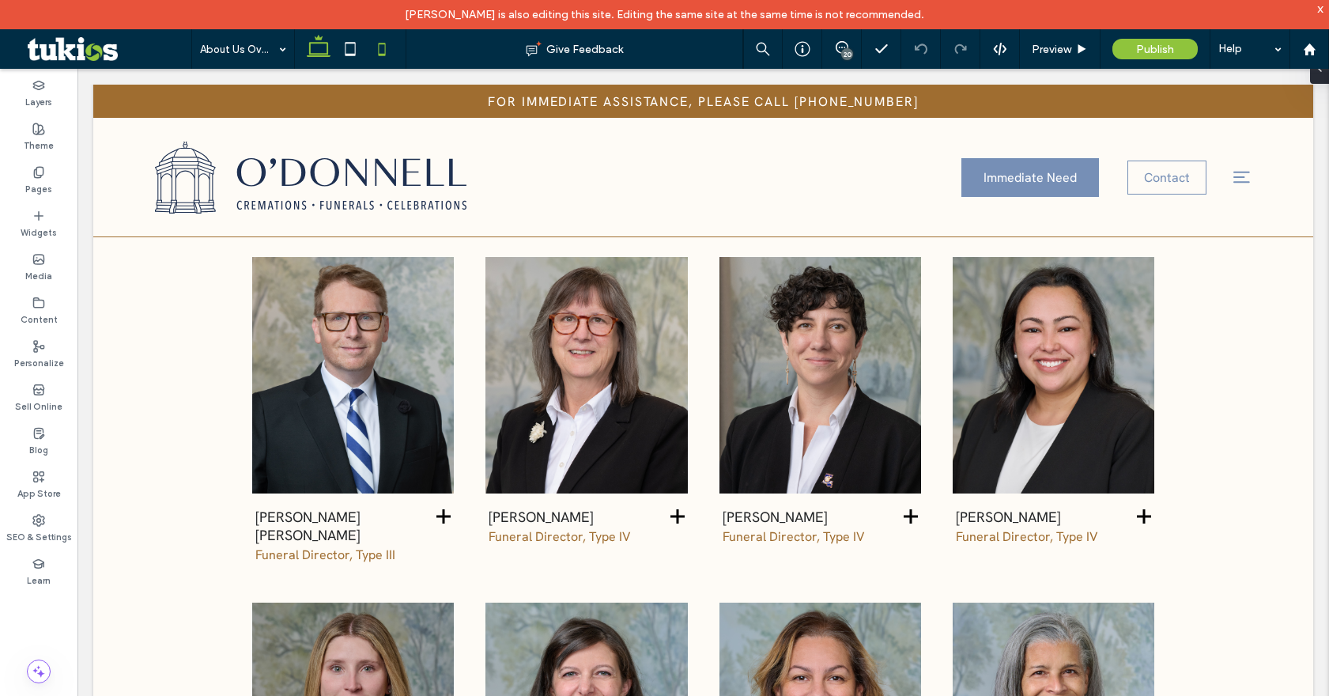
drag, startPoint x: 382, startPoint y: 50, endPoint x: 392, endPoint y: 57, distance: 12.5
click at [382, 50] on icon at bounding box center [382, 49] width 32 height 32
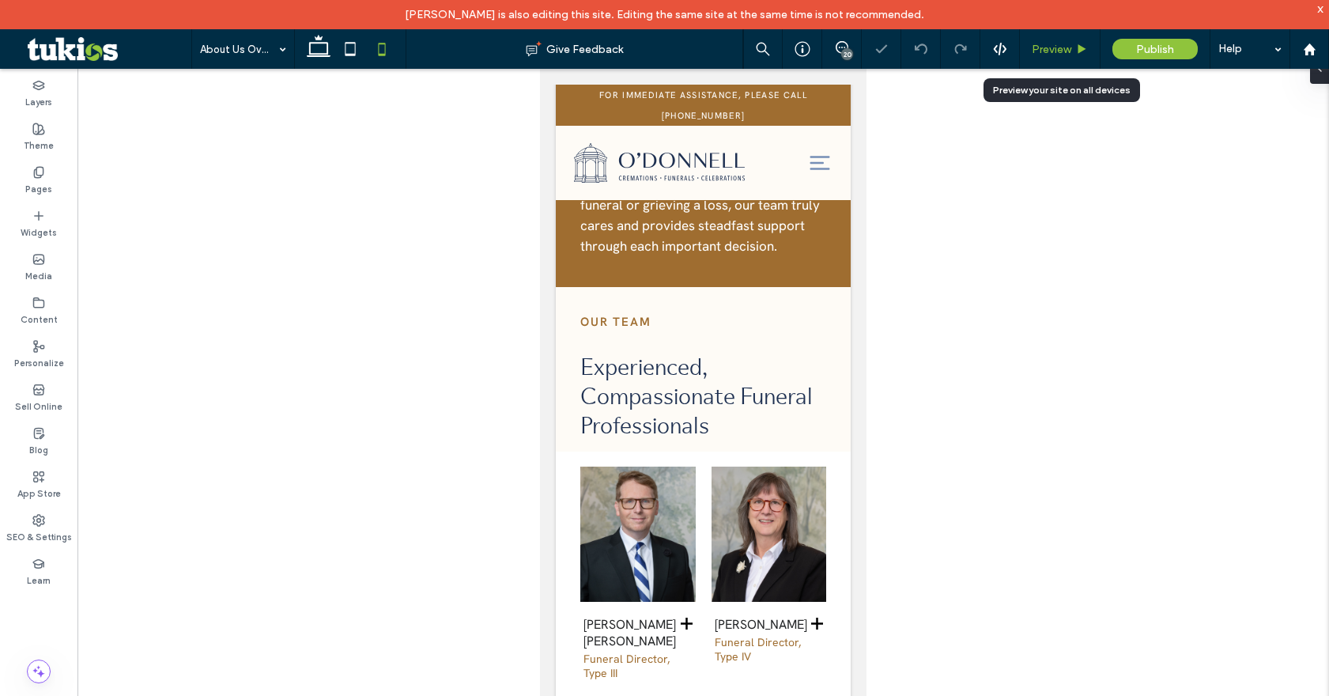
click at [1070, 52] on span "Preview" at bounding box center [1052, 49] width 40 height 13
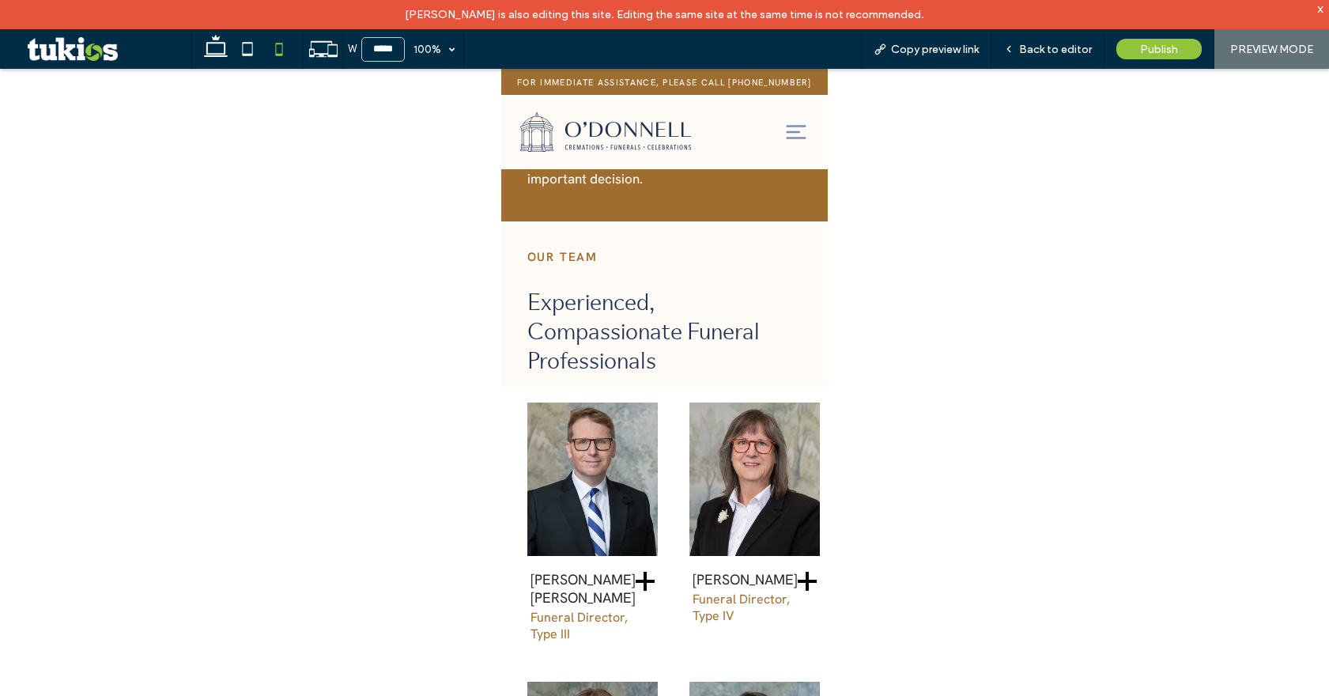
scroll to position [2273, 0]
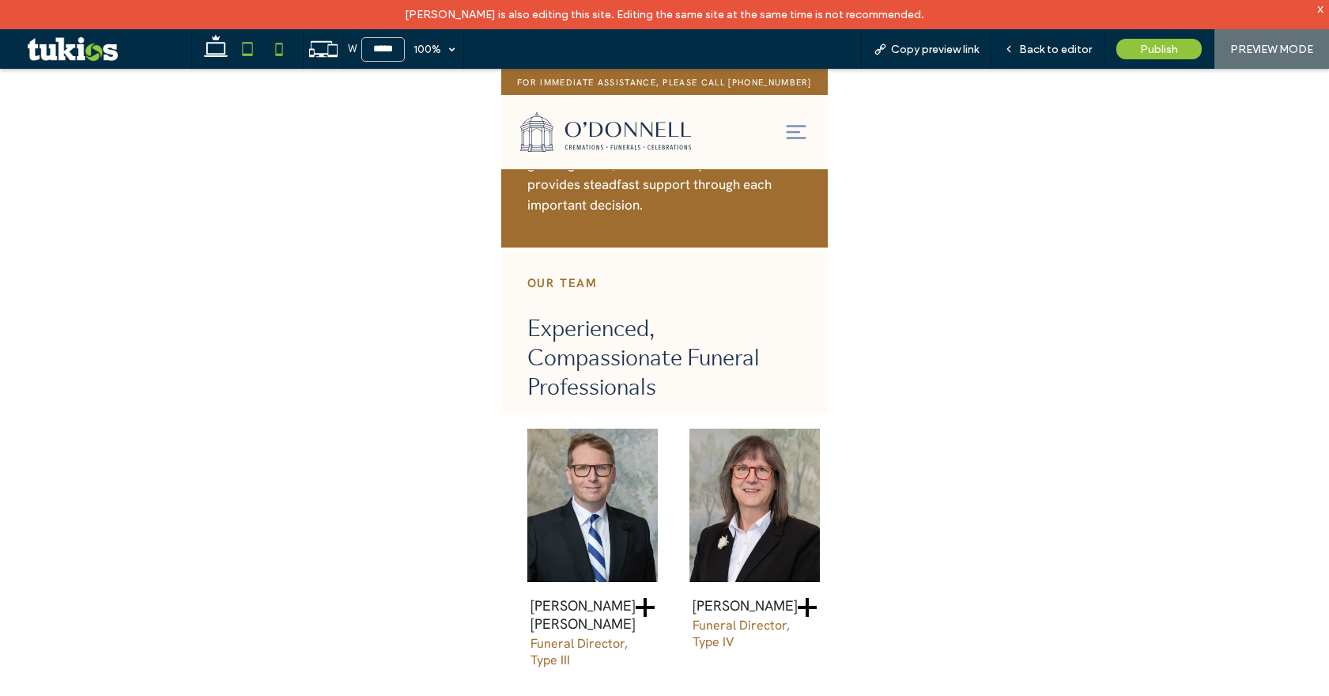
click at [246, 48] on icon at bounding box center [248, 49] width 32 height 32
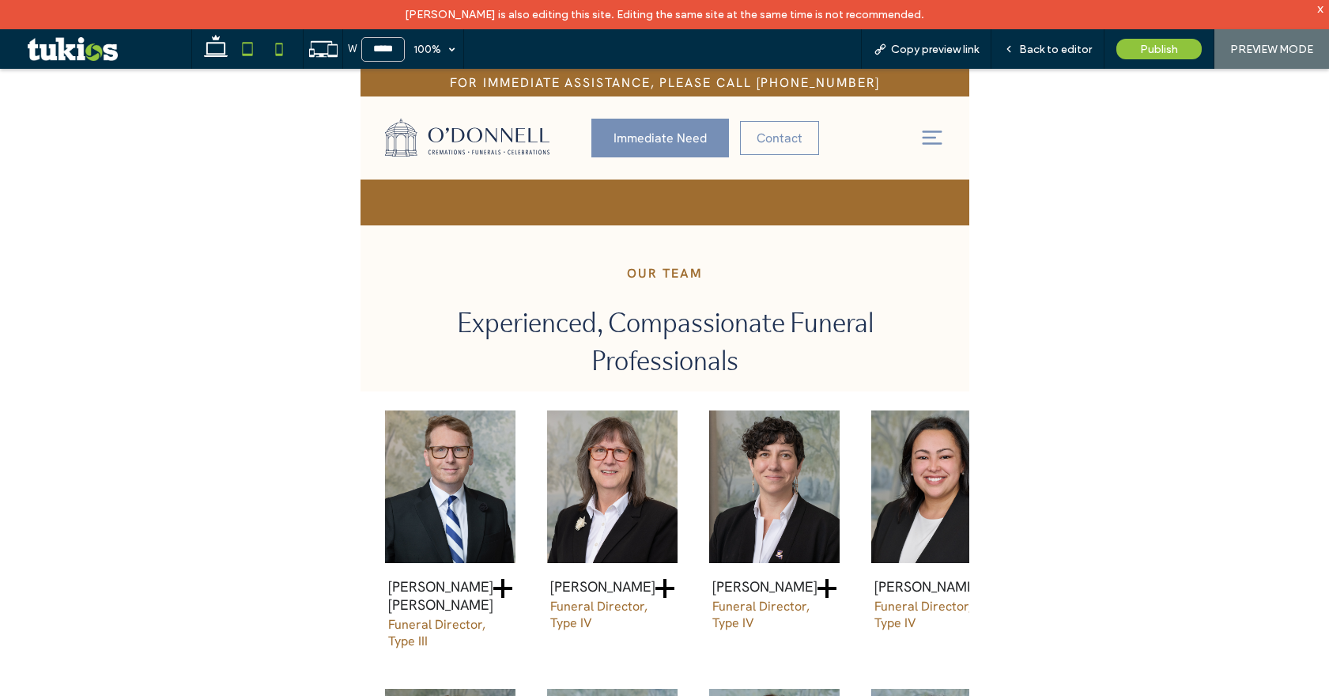
click at [271, 50] on icon at bounding box center [279, 49] width 32 height 32
type input "*****"
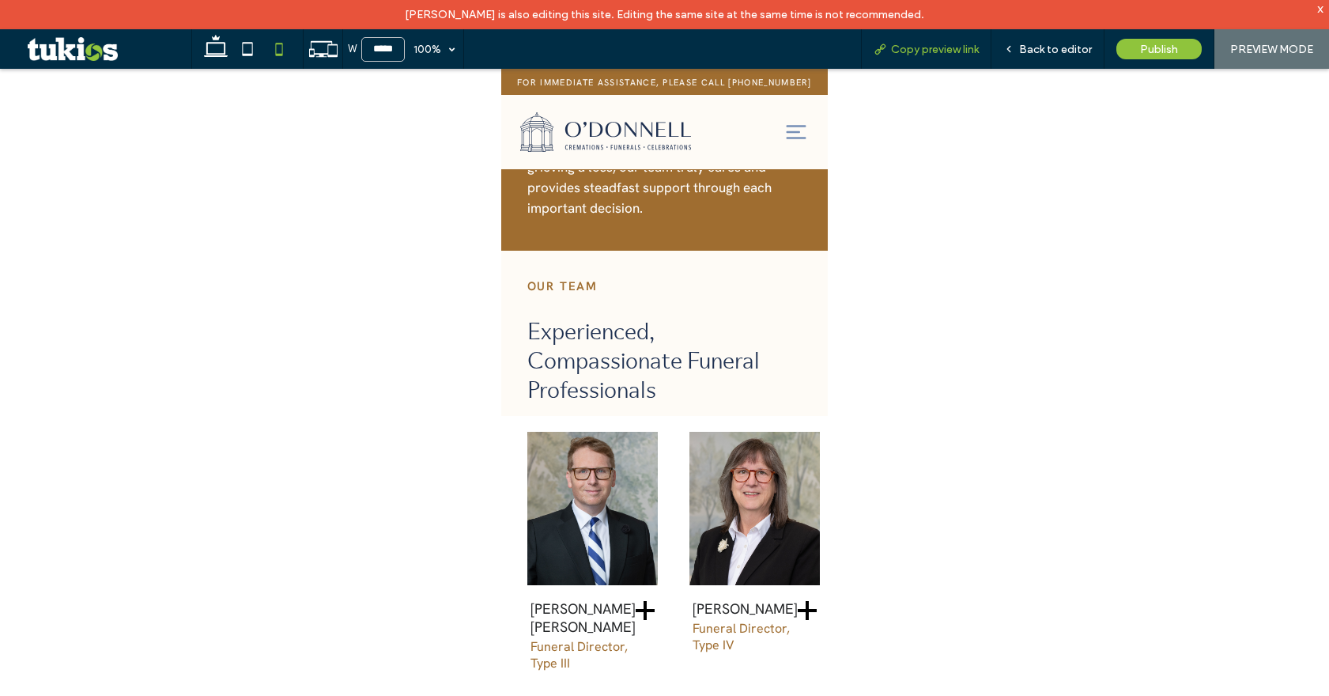
click at [901, 55] on span "Copy preview link" at bounding box center [935, 49] width 88 height 13
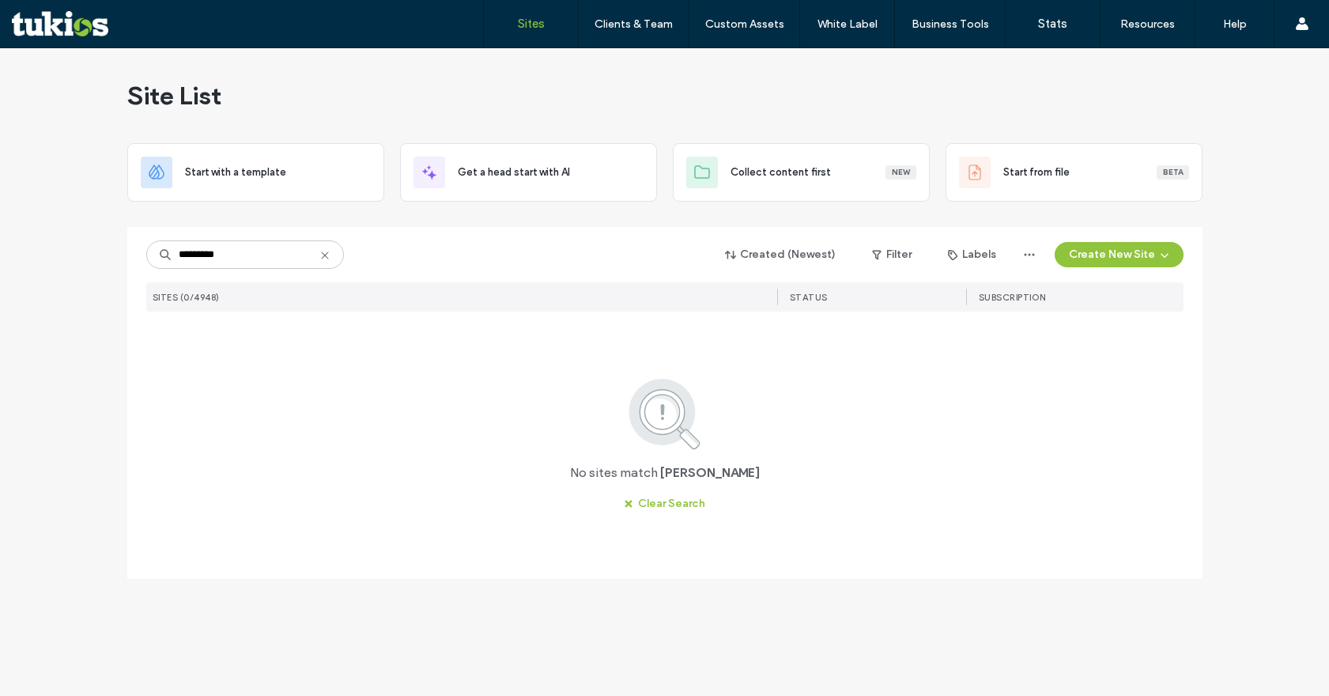
click at [209, 240] on input "*********" at bounding box center [245, 254] width 198 height 28
click at [210, 247] on input "*********" at bounding box center [245, 254] width 198 height 28
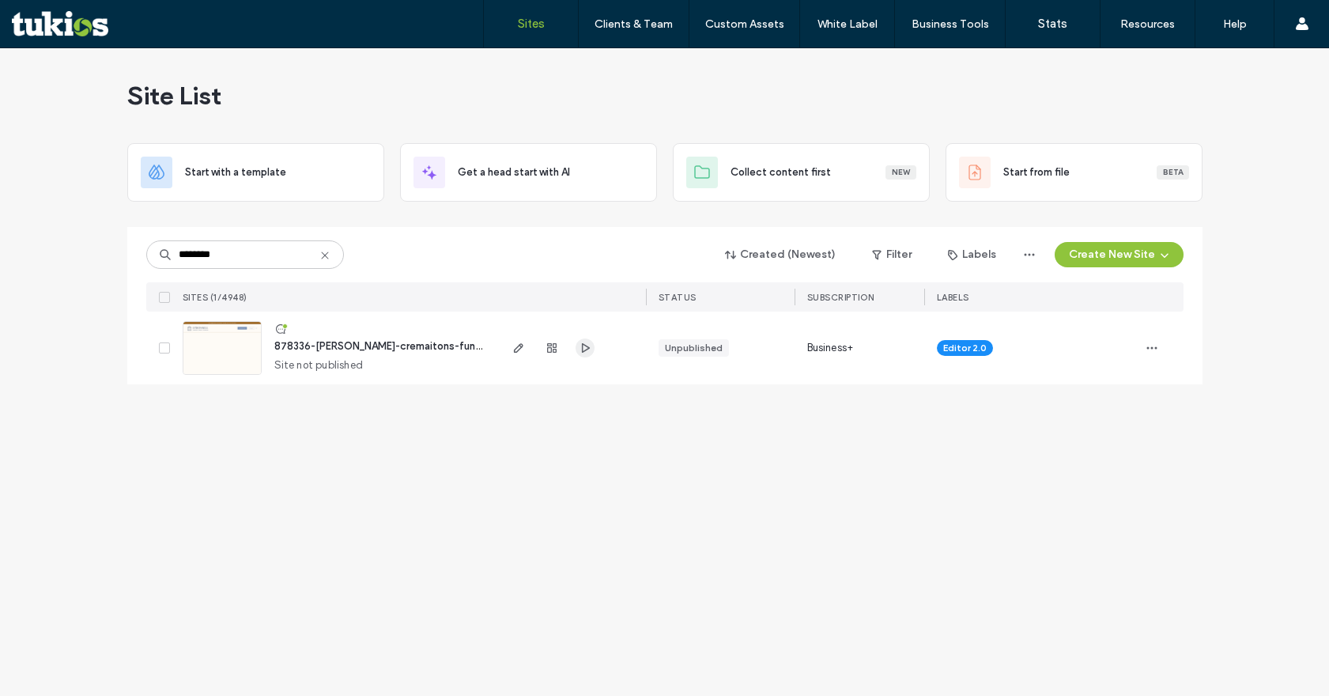
type input "********"
click at [590, 350] on icon "button" at bounding box center [585, 348] width 13 height 13
